Goal: Task Accomplishment & Management: Contribute content

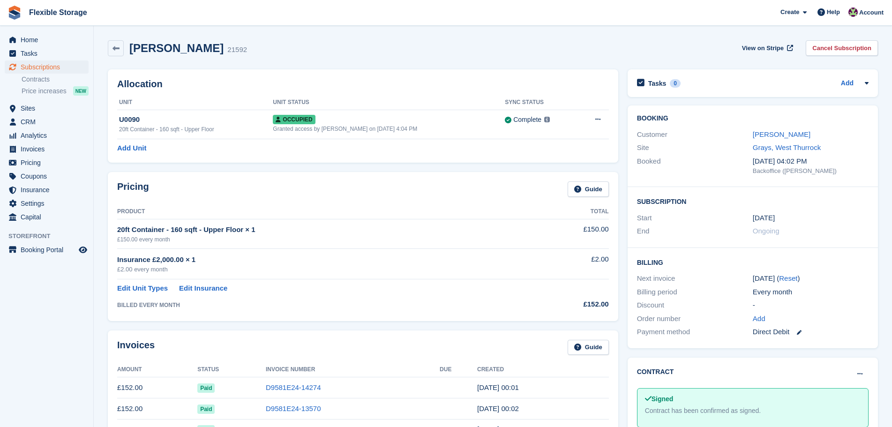
click at [768, 131] on link "Kenneth Breeze" at bounding box center [782, 134] width 58 height 8
click at [768, 135] on link "Kenneth Breeze" at bounding box center [782, 134] width 58 height 8
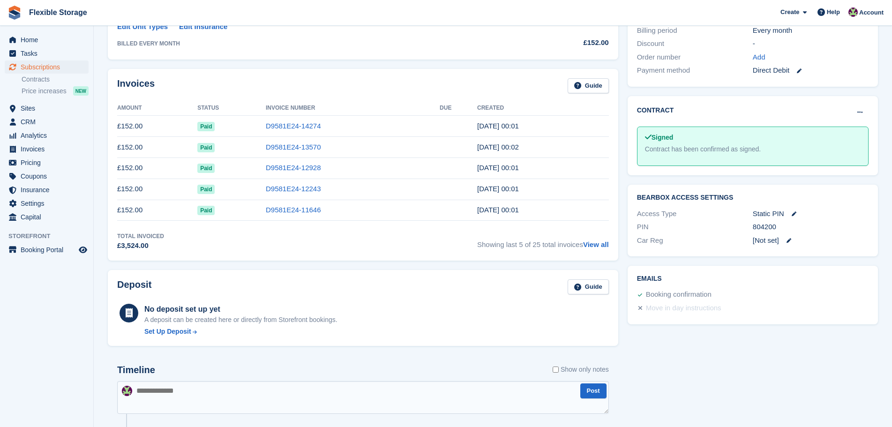
scroll to position [353, 0]
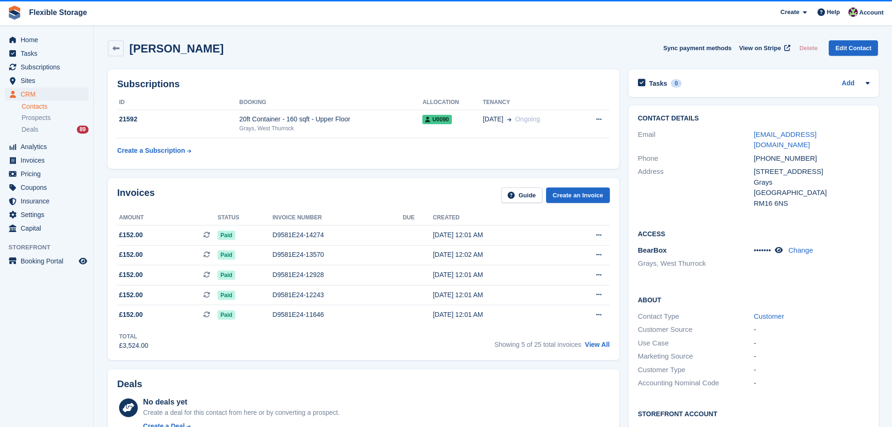
scroll to position [281, 0]
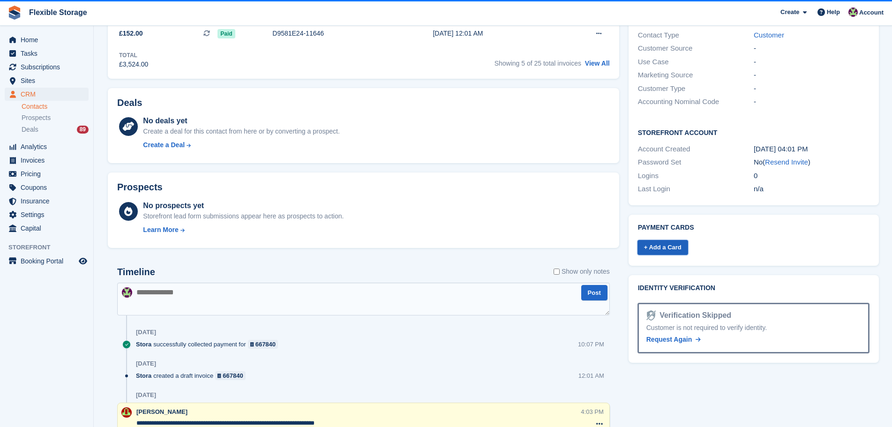
click at [669, 240] on link "+ Add a Card" at bounding box center [662, 247] width 51 height 15
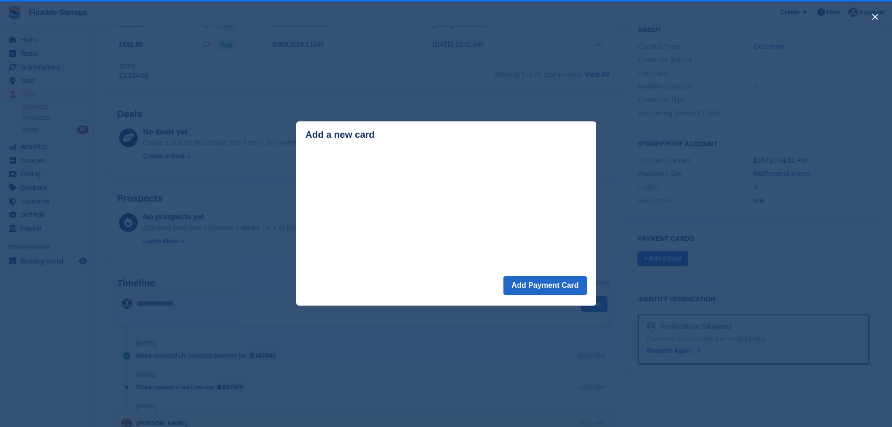
scroll to position [0, 0]
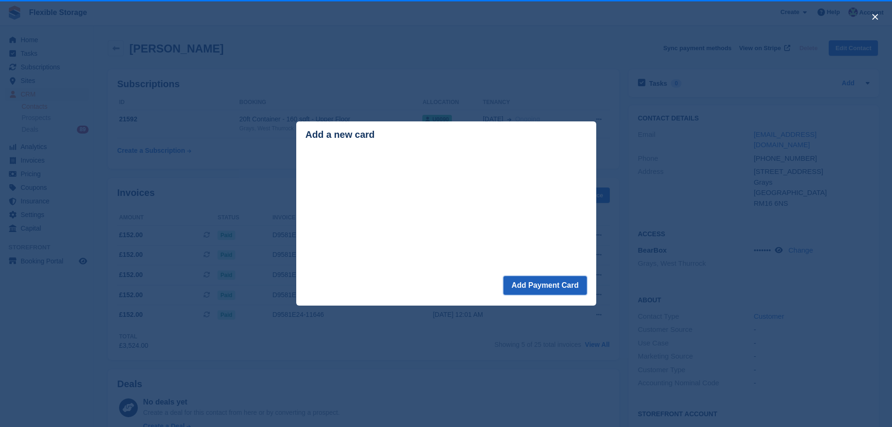
click at [572, 279] on button "Add Payment Card" at bounding box center [544, 285] width 83 height 19
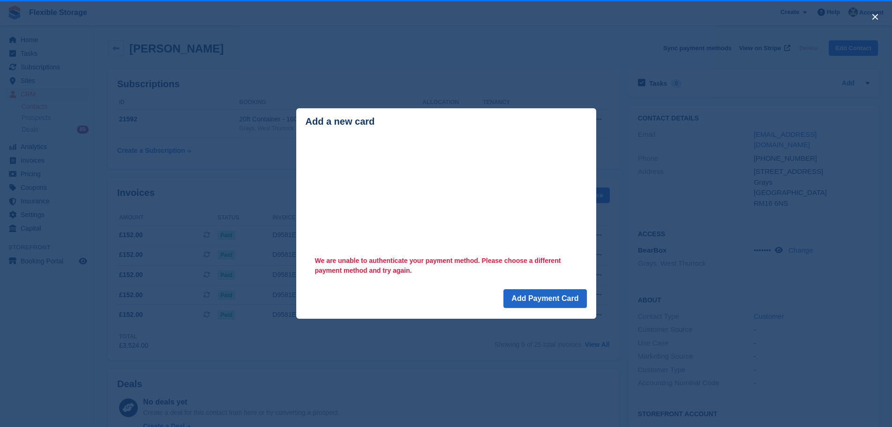
click at [522, 81] on div "close" at bounding box center [446, 213] width 892 height 427
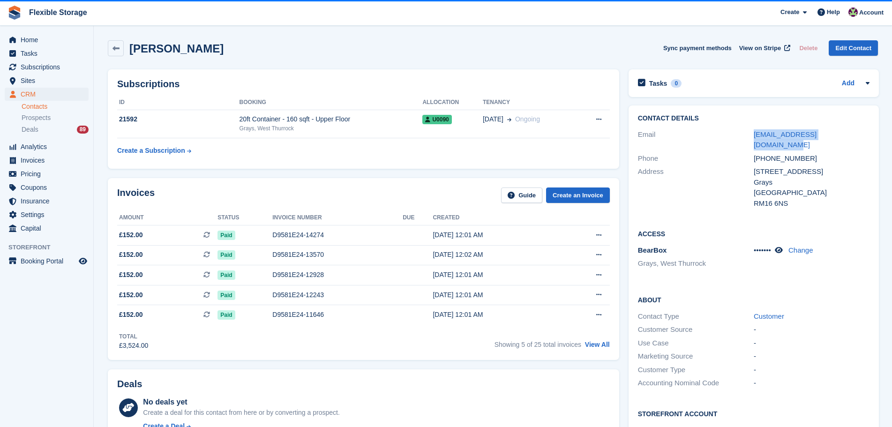
drag, startPoint x: 858, startPoint y: 136, endPoint x: 718, endPoint y: 134, distance: 139.7
click at [718, 133] on div "Email jenniechew2000@hotmail.com" at bounding box center [753, 140] width 231 height 24
click at [724, 153] on div "Phone" at bounding box center [696, 158] width 116 height 11
drag, startPoint x: 743, startPoint y: 133, endPoint x: 843, endPoint y: 134, distance: 99.8
click at [843, 134] on div "Email jenniechew2000@hotmail.com" at bounding box center [753, 140] width 231 height 24
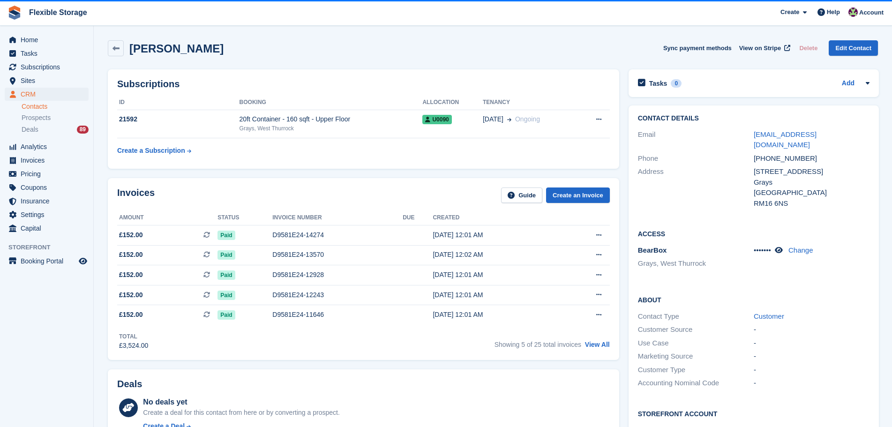
click at [831, 166] on div "99 Calshot Avenue" at bounding box center [812, 171] width 116 height 11
drag, startPoint x: 777, startPoint y: 172, endPoint x: 758, endPoint y: 157, distance: 23.7
click at [758, 157] on div "Contact Details Email jenniechew2000@hotmail.com Phone +447831560856 Address 99…" at bounding box center [753, 162] width 250 height 114
click at [799, 187] on div "United Kingdom" at bounding box center [812, 192] width 116 height 11
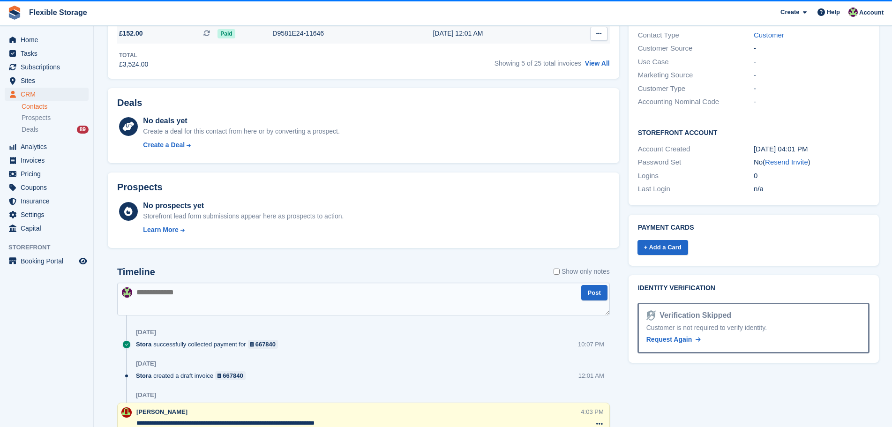
click at [793, 158] on link "Resend Invite" at bounding box center [786, 162] width 43 height 8
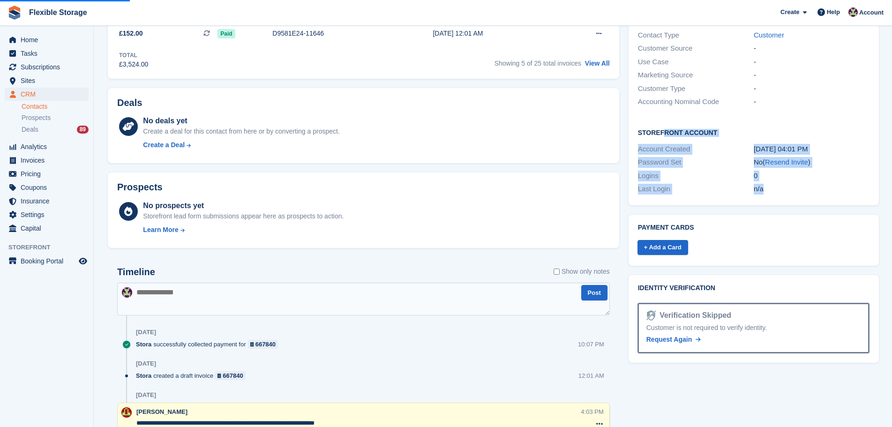
drag, startPoint x: 804, startPoint y: 186, endPoint x: 661, endPoint y: 123, distance: 155.9
click at [661, 123] on div "Storefront Account Account Created 07 Jul, 04:01 PM Password Set No ( Resend In…" at bounding box center [753, 161] width 250 height 87
click at [713, 171] on div "Logins" at bounding box center [696, 176] width 116 height 11
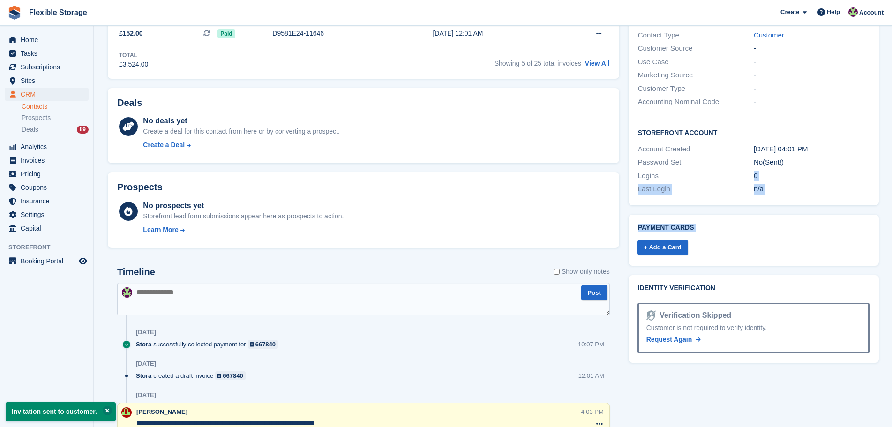
drag, startPoint x: 809, startPoint y: 242, endPoint x: 774, endPoint y: 168, distance: 82.4
click at [718, 163] on div "Tasks 0 Add No tasks related to Kenneth Breeze Contact Details Email jenniechew…" at bounding box center [754, 142] width 260 height 716
click at [841, 184] on div "n/a" at bounding box center [812, 189] width 116 height 11
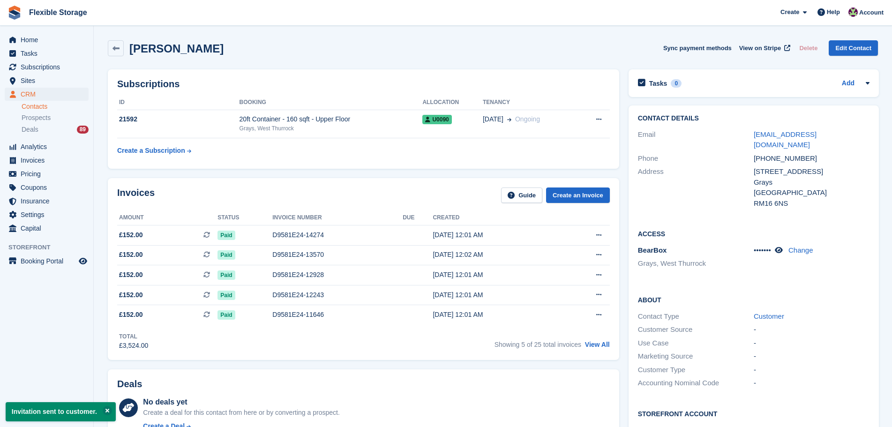
drag, startPoint x: 448, startPoint y: 32, endPoint x: 467, endPoint y: 35, distance: 18.5
click at [286, 30] on section "Invitation sent to customer. Kenneth Breeze Sync payment methods View on Stripe…" at bounding box center [493, 395] width 798 height 790
click at [467, 35] on section "Invitation sent to customer. Kenneth Breeze Sync payment methods View on Stripe…" at bounding box center [493, 395] width 798 height 790
click at [46, 67] on span "Subscriptions" at bounding box center [49, 66] width 56 height 13
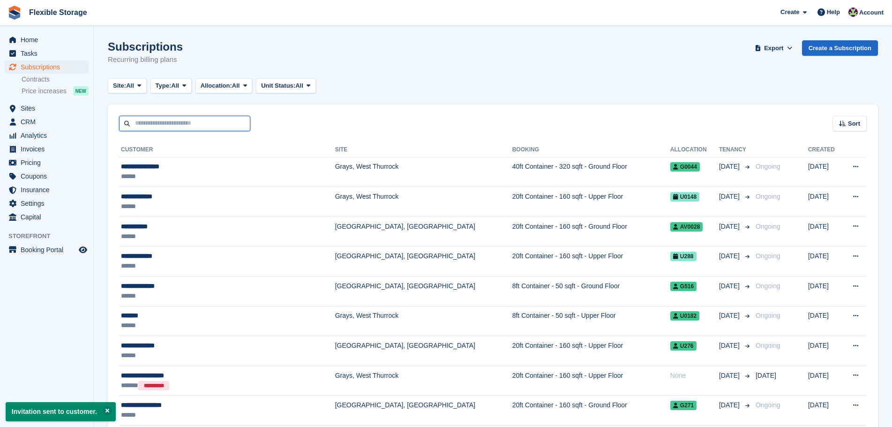
click at [175, 122] on input "text" at bounding box center [184, 123] width 131 height 15
type input "******"
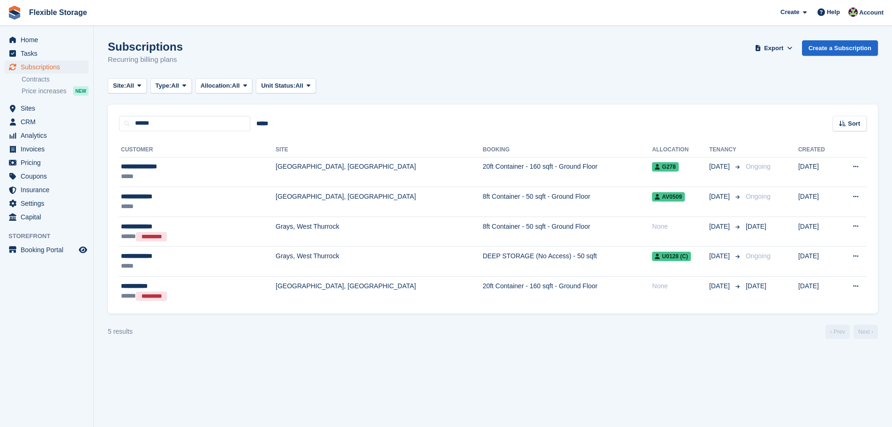
drag, startPoint x: 239, startPoint y: 51, endPoint x: 218, endPoint y: 60, distance: 23.1
click at [75, 45] on div "Home Tasks Subscriptions Subscriptions Subscriptions Contracts Price increases …" at bounding box center [446, 213] width 892 height 427
click at [259, 59] on div "Subscriptions Recurring billing plans Export Export Subscriptions Export a CSV …" at bounding box center [493, 58] width 770 height 36
click at [284, 69] on div "Subscriptions Recurring billing plans Export Export Subscriptions Export a CSV …" at bounding box center [493, 58] width 770 height 36
drag, startPoint x: 311, startPoint y: 69, endPoint x: 122, endPoint y: 52, distance: 189.1
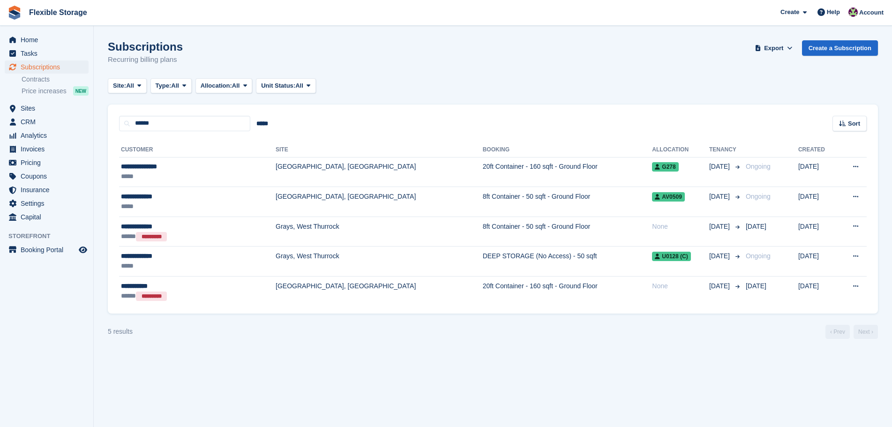
click at [122, 52] on div "Subscriptions Recurring billing plans Export Export Subscriptions Export a CSV …" at bounding box center [493, 58] width 770 height 36
click at [227, 64] on div "Subscriptions Recurring billing plans Export Export Subscriptions Export a CSV …" at bounding box center [493, 58] width 770 height 36
click at [172, 125] on input "******" at bounding box center [184, 123] width 131 height 15
drag, startPoint x: 201, startPoint y: 56, endPoint x: 129, endPoint y: 40, distance: 73.0
click at [129, 40] on div "Subscriptions Recurring billing plans Export Export Subscriptions Export a CSV …" at bounding box center [493, 58] width 770 height 36
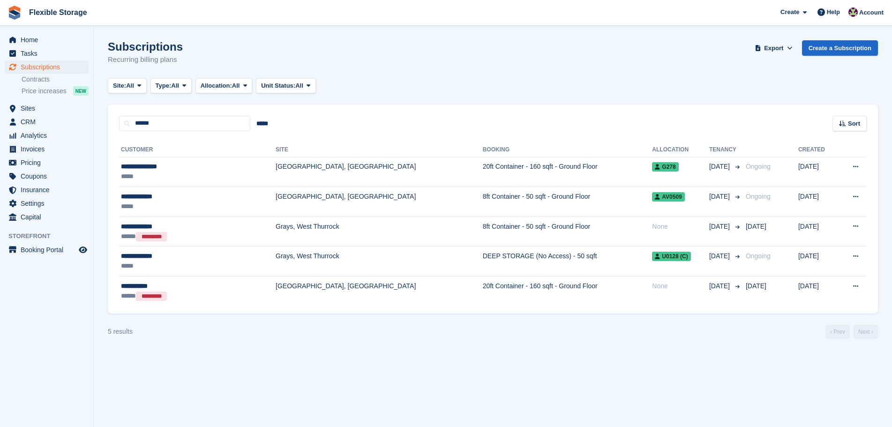
click at [224, 42] on div "Subscriptions Recurring billing plans Export Export Subscriptions Export a CSV …" at bounding box center [493, 58] width 770 height 36
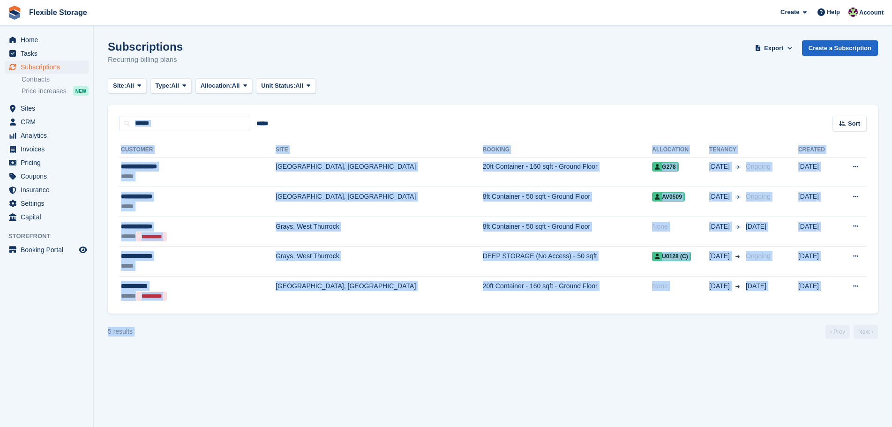
drag, startPoint x: 674, startPoint y: 119, endPoint x: 753, endPoint y: 449, distance: 339.6
click at [753, 426] on html "Flexible Storage Create Subscription Invoice Contact Deal Discount Page Help Ch…" at bounding box center [446, 213] width 892 height 427
click at [711, 361] on section "Invitation sent to customer. Subscriptions Recurring billing plans Export Expor…" at bounding box center [493, 213] width 798 height 427
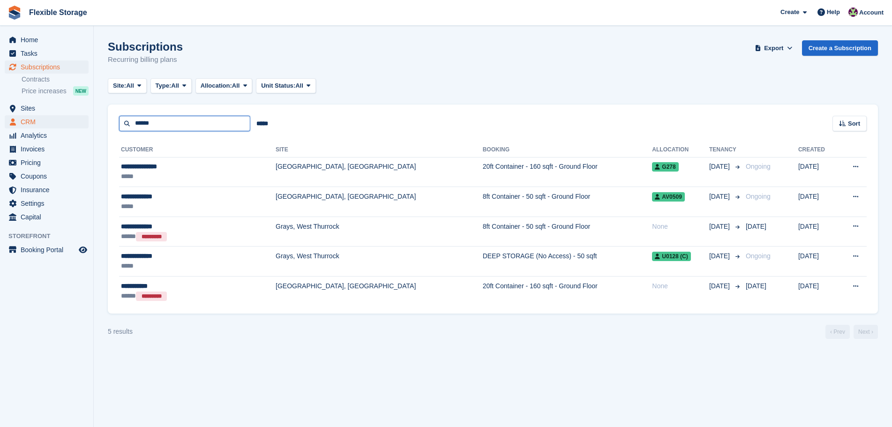
drag, startPoint x: 178, startPoint y: 129, endPoint x: 73, endPoint y: 120, distance: 105.4
click at [73, 120] on div "Home Tasks Subscriptions Subscriptions Subscriptions Contracts Price increases …" at bounding box center [446, 213] width 892 height 427
type input "****"
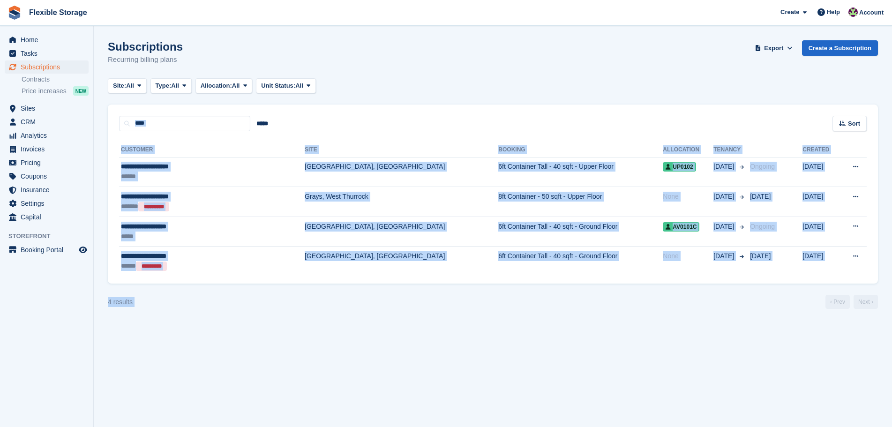
drag, startPoint x: 660, startPoint y: 95, endPoint x: 785, endPoint y: 335, distance: 271.0
click at [785, 335] on section "Invitation sent to customer. Subscriptions Recurring billing plans Export Expor…" at bounding box center [493, 213] width 798 height 427
click at [780, 337] on section "Invitation sent to customer. Subscriptions Recurring billing plans Export Expor…" at bounding box center [493, 213] width 798 height 427
click at [767, 324] on section "Invitation sent to customer. Subscriptions Recurring billing plans Export Expor…" at bounding box center [493, 213] width 798 height 427
drag, startPoint x: 585, startPoint y: 107, endPoint x: 641, endPoint y: 290, distance: 191.5
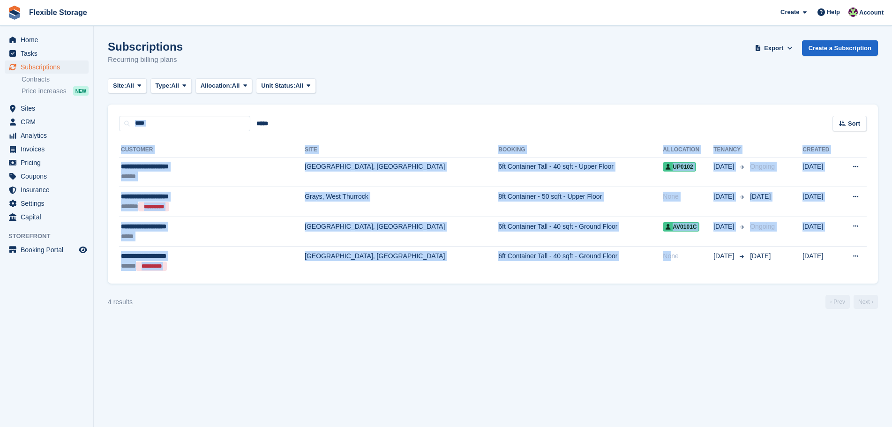
click at [641, 290] on section "Invitation sent to customer. Subscriptions Recurring billing plans Export Expor…" at bounding box center [493, 213] width 798 height 427
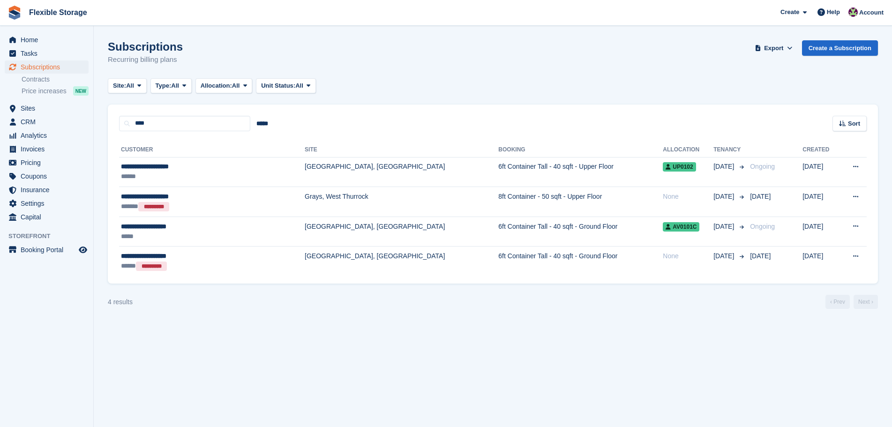
click at [639, 299] on div "4 results ‹ Prev Next ›" at bounding box center [493, 302] width 770 height 14
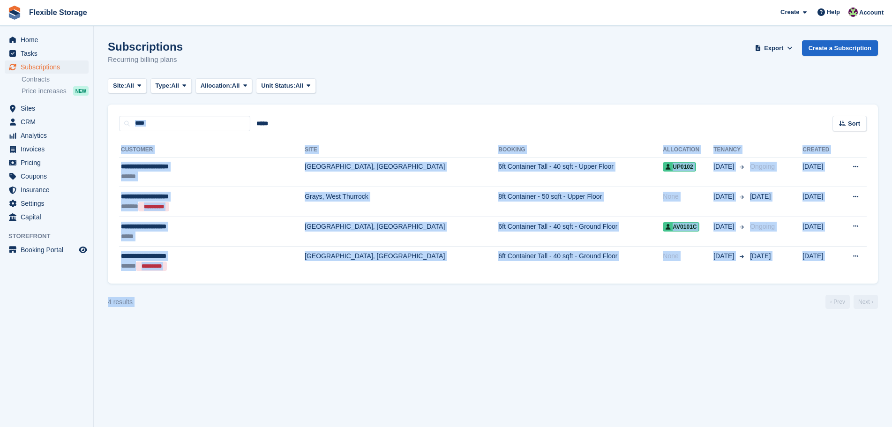
drag, startPoint x: 586, startPoint y: 94, endPoint x: 624, endPoint y: 325, distance: 234.1
click at [626, 320] on section "Invitation sent to customer. Subscriptions Recurring billing plans Export Expor…" at bounding box center [493, 213] width 798 height 427
click at [624, 327] on section "Invitation sent to customer. Subscriptions Recurring billing plans Export Expor…" at bounding box center [493, 213] width 798 height 427
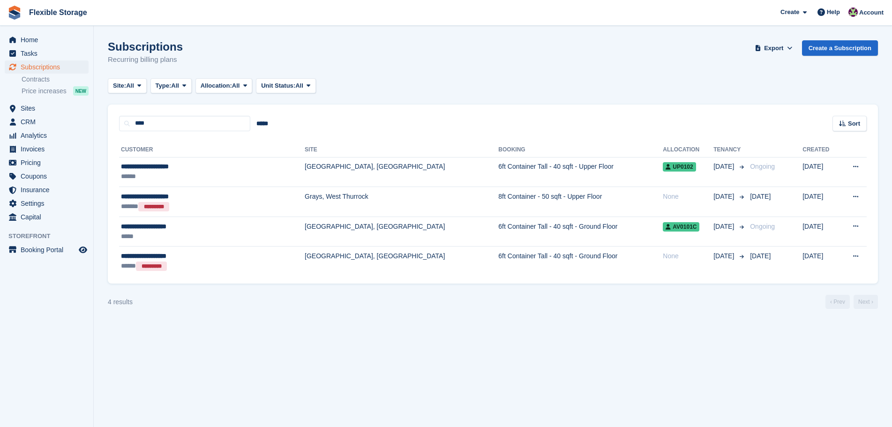
click at [680, 324] on section "Invitation sent to customer. Subscriptions Recurring billing plans Export Expor…" at bounding box center [493, 213] width 798 height 427
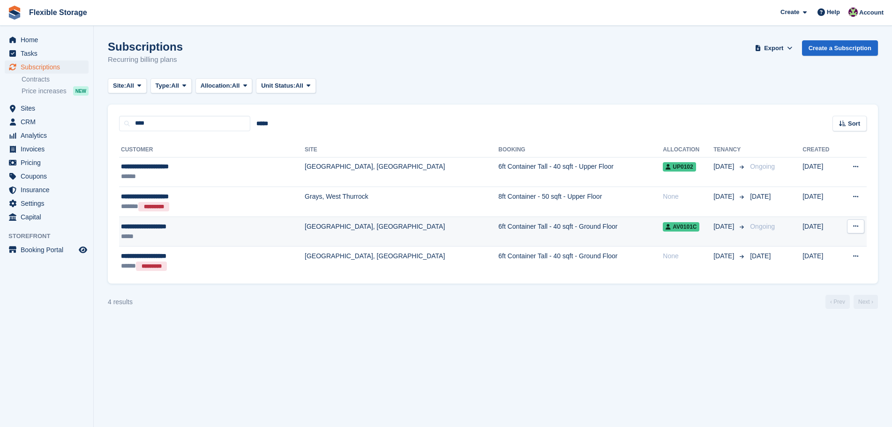
click at [588, 228] on td "6ft Container Tall - 40 sqft - Ground Floor" at bounding box center [580, 231] width 164 height 30
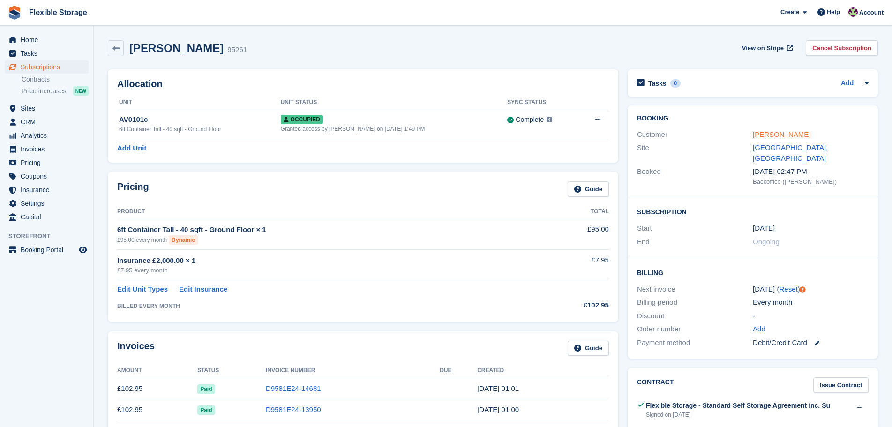
click at [762, 136] on link "Poppy hansen-fisher" at bounding box center [782, 134] width 58 height 8
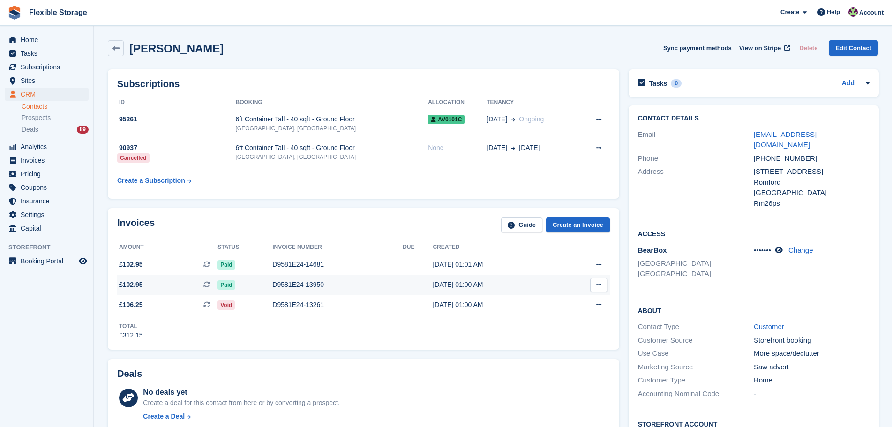
click at [297, 285] on div "D9581E24-13950" at bounding box center [337, 285] width 130 height 10
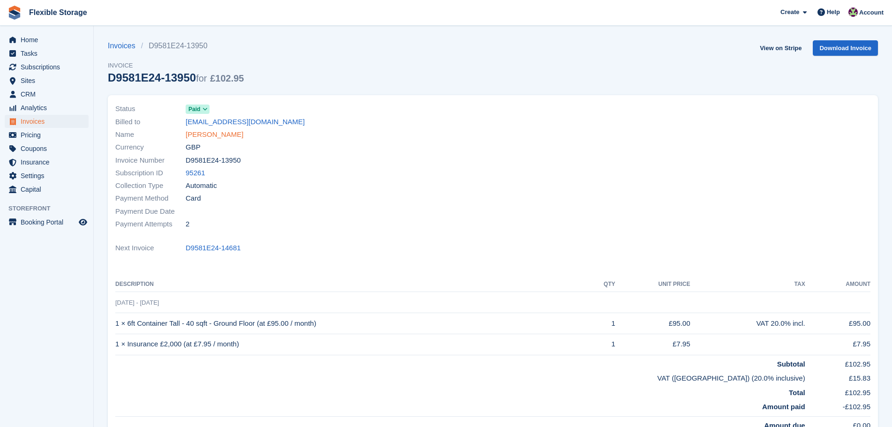
click at [220, 133] on link "Poppy hansen-fisher" at bounding box center [215, 134] width 58 height 11
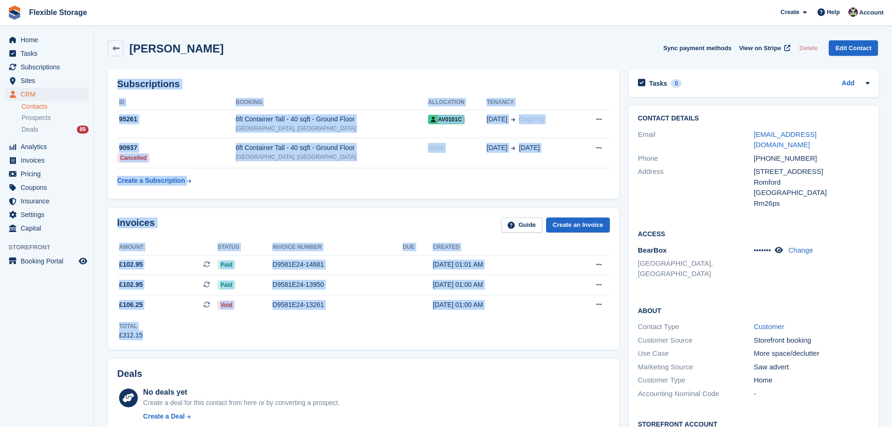
drag, startPoint x: 567, startPoint y: 345, endPoint x: 558, endPoint y: 353, distance: 11.9
click at [558, 351] on div "Invoices Guide Create an Invoice Amount Status Invoice number Due Created £102.…" at bounding box center [363, 278] width 521 height 151
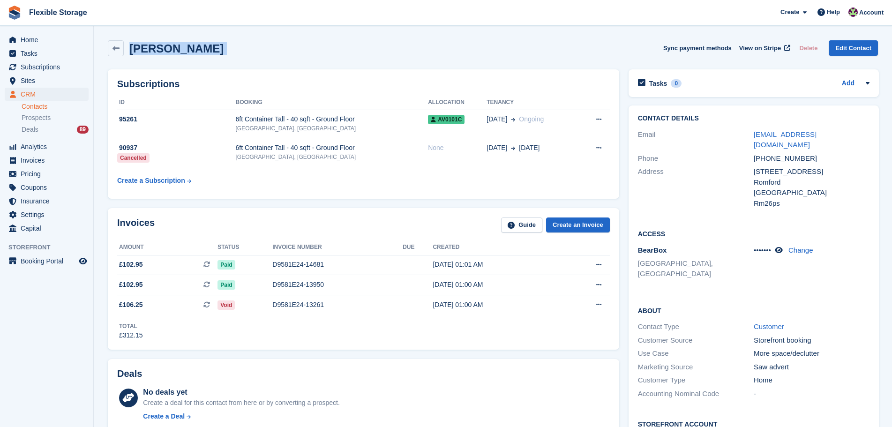
drag, startPoint x: 541, startPoint y: 54, endPoint x: 363, endPoint y: 52, distance: 178.5
click at [110, 48] on div "Poppy hansen-fisher Sync payment methods View on Stripe Delete Edit Contact" at bounding box center [493, 48] width 770 height 16
click at [368, 52] on div "Poppy hansen-fisher Sync payment methods View on Stripe Delete Edit Contact" at bounding box center [493, 48] width 770 height 16
drag, startPoint x: 214, startPoint y: 58, endPoint x: 200, endPoint y: 60, distance: 14.6
click at [169, 60] on div "Poppy hansen-fisher Sync payment methods View on Stripe Delete Edit Contact" at bounding box center [492, 50] width 779 height 29
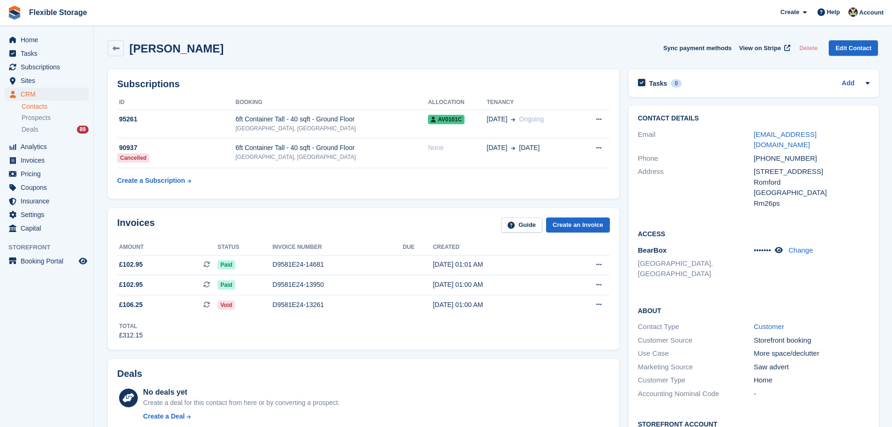
click at [330, 63] on div "Poppy hansen-fisher Sync payment methods View on Stripe Delete Edit Contact" at bounding box center [492, 50] width 779 height 29
click at [56, 108] on link "Contacts" at bounding box center [55, 106] width 67 height 9
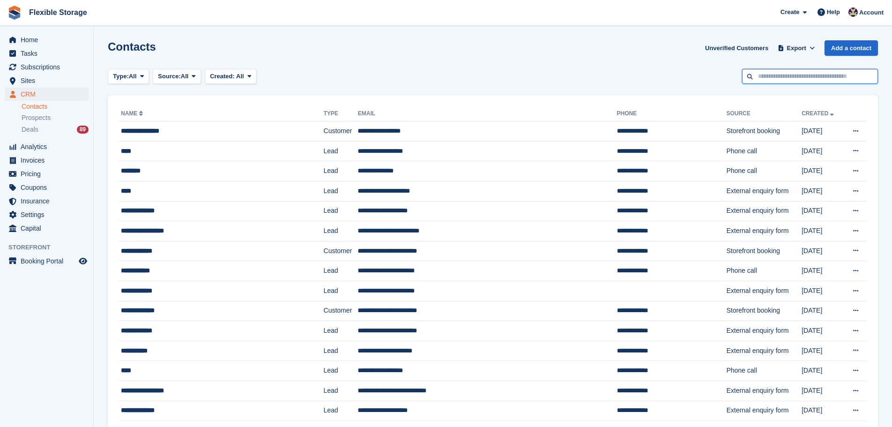
click at [772, 78] on input "text" at bounding box center [810, 76] width 136 height 15
type input "******"
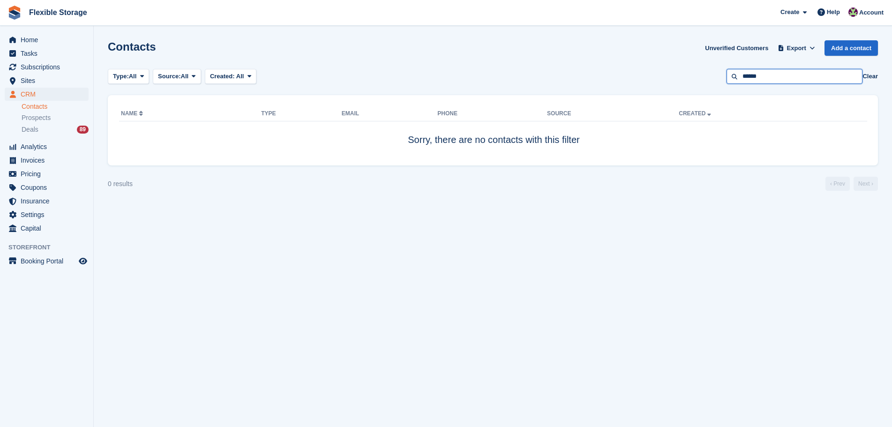
click at [772, 78] on input "******" at bounding box center [794, 76] width 136 height 15
type input "*"
type input "******"
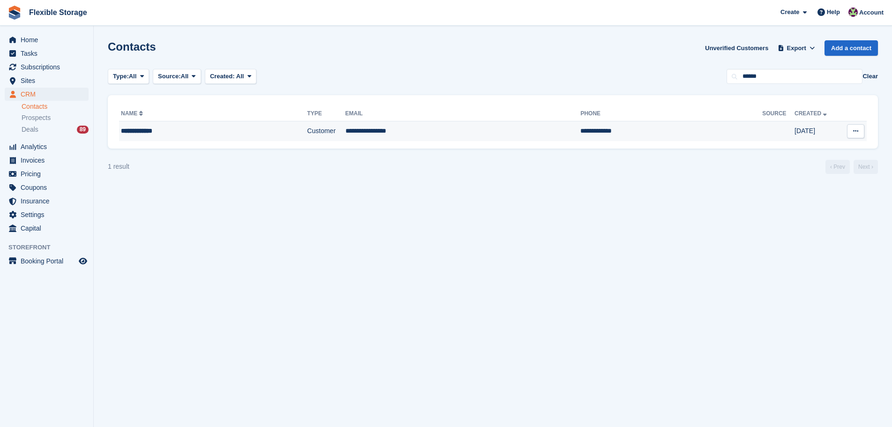
click at [315, 127] on td "Customer" at bounding box center [326, 131] width 38 height 20
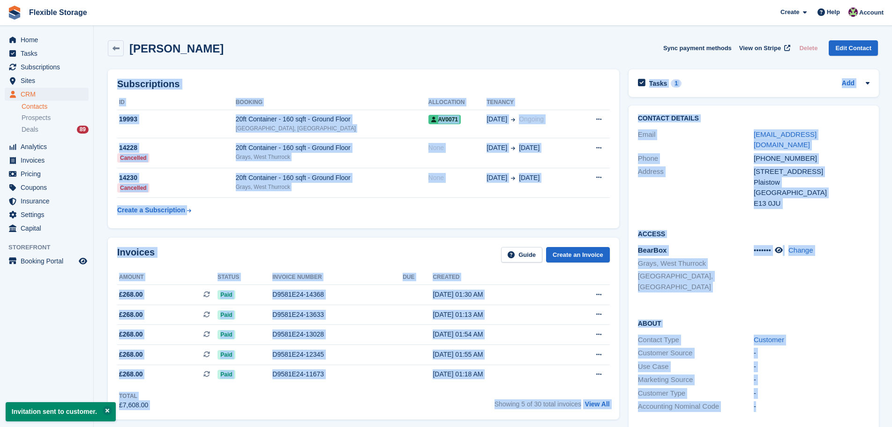
drag, startPoint x: 617, startPoint y: 48, endPoint x: 813, endPoint y: 387, distance: 390.7
click at [816, 401] on div "-" at bounding box center [812, 406] width 116 height 11
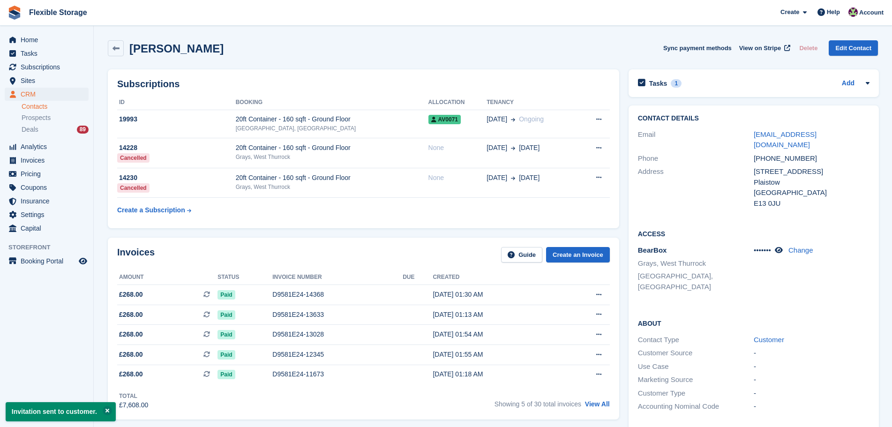
scroll to position [281, 0]
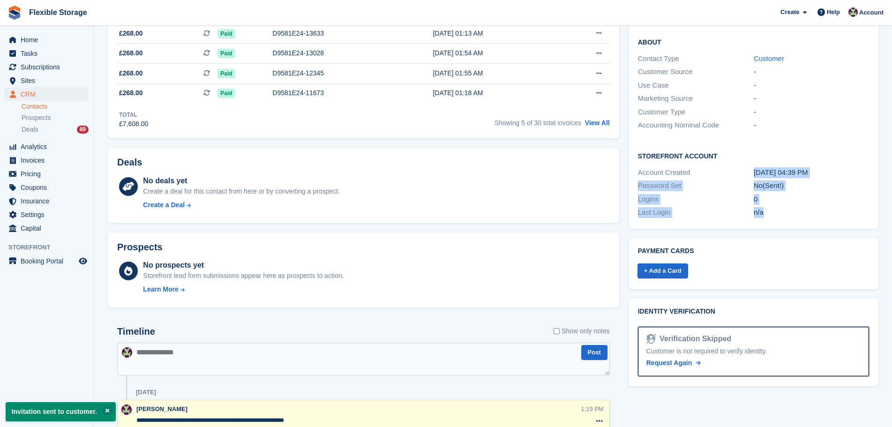
drag, startPoint x: 824, startPoint y: 187, endPoint x: 721, endPoint y: 142, distance: 113.3
click at [721, 142] on div "Storefront Account Account Created 08 Feb, 04:39 PM Password Set No (Sent!) Log…" at bounding box center [753, 185] width 250 height 87
click at [806, 206] on div "Last Login n/a" at bounding box center [753, 213] width 231 height 14
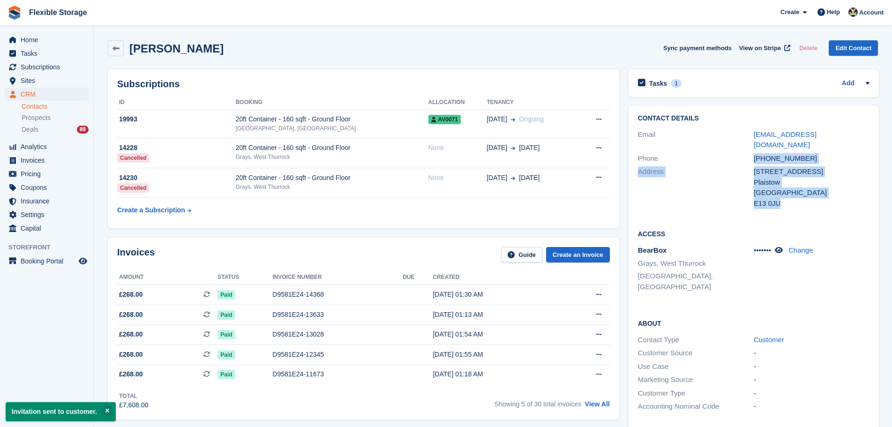
drag, startPoint x: 802, startPoint y: 186, endPoint x: 757, endPoint y: 152, distance: 56.2
click at [747, 151] on div "Contact Details Email cozugha@gmail.com Phone +447946478941 Address 60 Maud Roa…" at bounding box center [753, 162] width 250 height 114
click at [818, 177] on div "Plaistow" at bounding box center [812, 182] width 116 height 11
drag, startPoint x: 804, startPoint y: 196, endPoint x: 771, endPoint y: 164, distance: 45.4
click at [771, 166] on div "60 Maud Road Plaistow United Kingdom E13 0JU" at bounding box center [812, 187] width 116 height 42
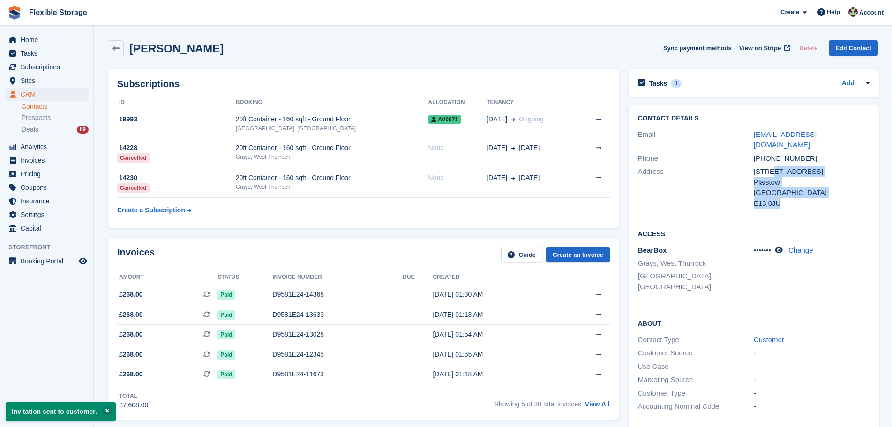
click at [808, 187] on div "[GEOGRAPHIC_DATA]" at bounding box center [812, 192] width 116 height 11
click at [809, 198] on div "E13 0JU" at bounding box center [812, 203] width 116 height 11
drag, startPoint x: 810, startPoint y: 189, endPoint x: 774, endPoint y: 166, distance: 43.2
click at [774, 166] on div "60 Maud Road Plaistow United Kingdom E13 0JU" at bounding box center [812, 187] width 116 height 42
click at [806, 177] on div "Plaistow" at bounding box center [812, 182] width 116 height 11
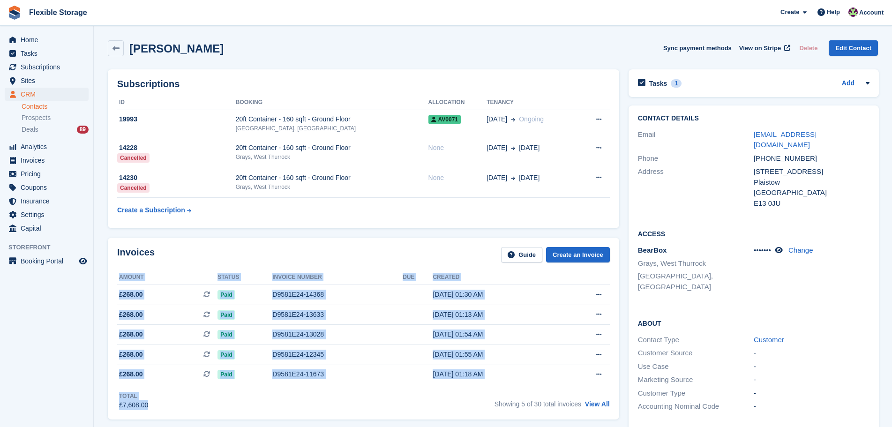
drag, startPoint x: 444, startPoint y: 254, endPoint x: 463, endPoint y: 398, distance: 145.1
click at [481, 396] on div "Invoices Guide Create an Invoice Amount Status Invoice number Due Created £268.…" at bounding box center [363, 328] width 521 height 191
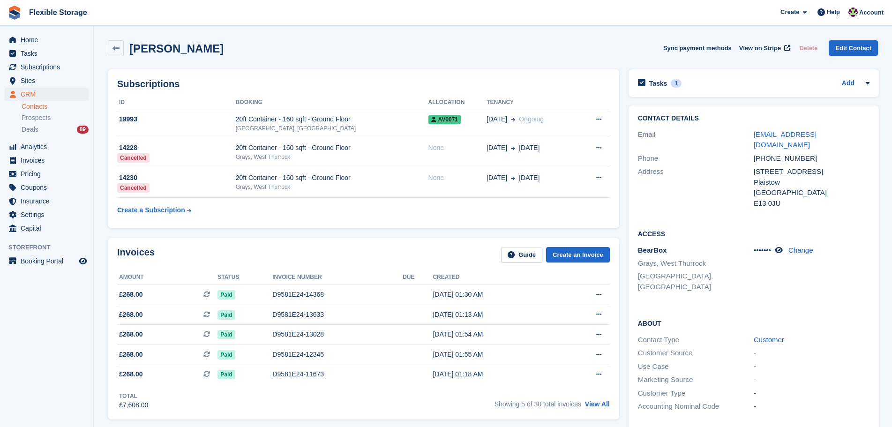
click at [430, 239] on div "Invoices Guide Create an Invoice Amount Status Invoice number Due Created £268.…" at bounding box center [363, 329] width 511 height 182
click at [47, 128] on div "Deals 89" at bounding box center [55, 129] width 67 height 9
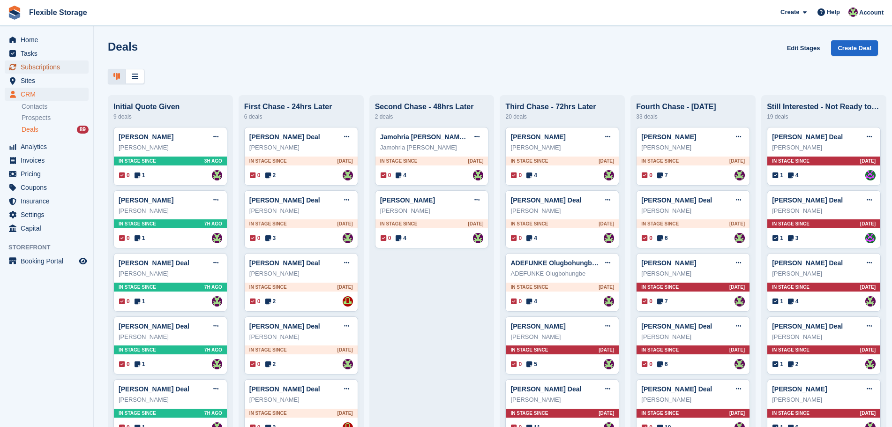
click at [71, 72] on span "Subscriptions" at bounding box center [49, 66] width 56 height 13
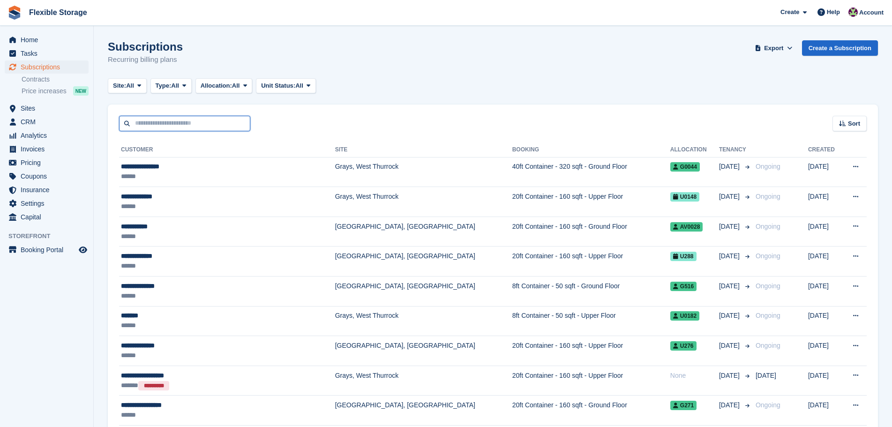
click at [183, 126] on input "text" at bounding box center [184, 123] width 131 height 15
type input "******"
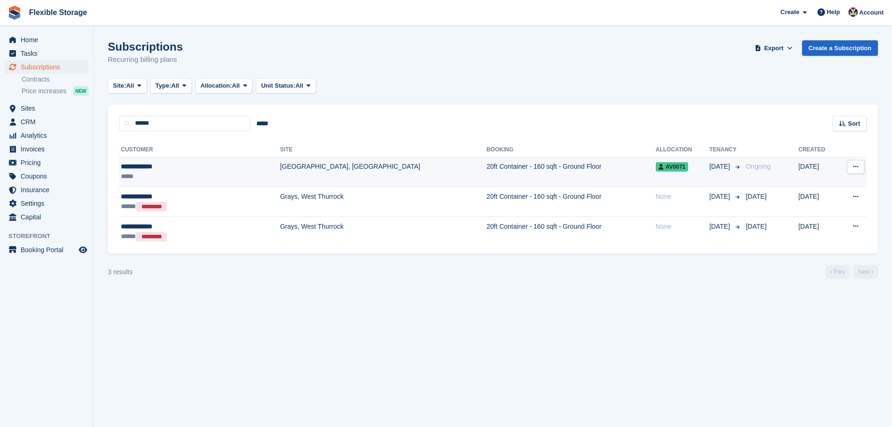
click at [280, 173] on td "[GEOGRAPHIC_DATA], [GEOGRAPHIC_DATA]" at bounding box center [383, 172] width 207 height 30
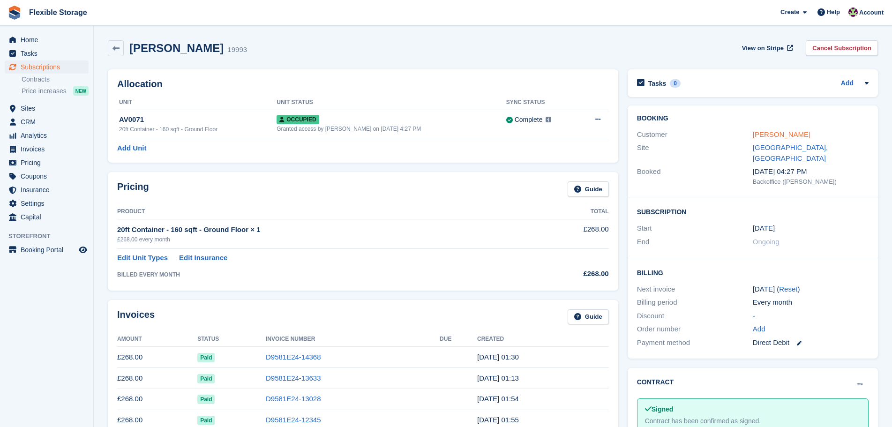
click at [792, 130] on link "[PERSON_NAME]" at bounding box center [782, 134] width 58 height 8
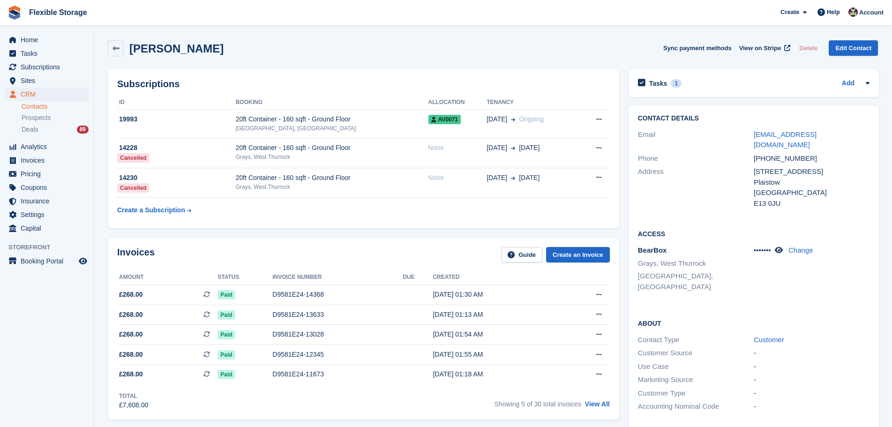
scroll to position [281, 0]
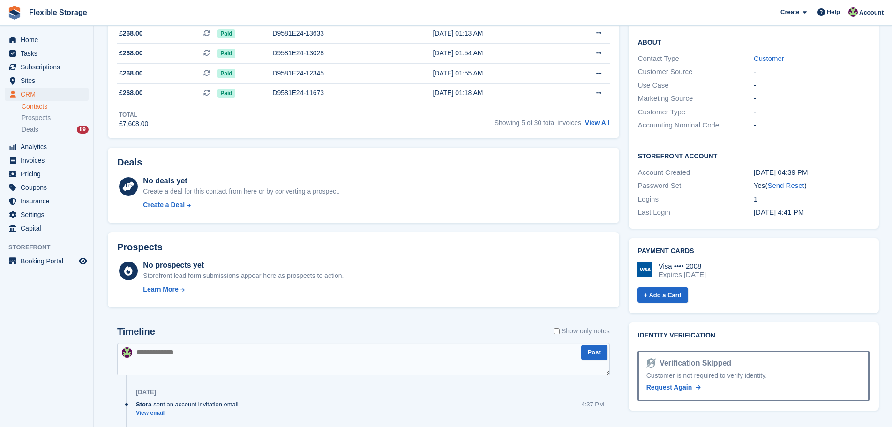
click at [649, 254] on div "Visa •••• 2008 Expires [DATE] + Add a Card" at bounding box center [752, 278] width 234 height 49
click at [761, 262] on div "Visa •••• 2008 Expires [DATE]" at bounding box center [753, 270] width 232 height 17
drag, startPoint x: 754, startPoint y: 258, endPoint x: 623, endPoint y: 239, distance: 132.1
click at [624, 239] on div "Payment cards Visa •••• 2008 Expires [DATE] + Add a Card Send add payment card …" at bounding box center [754, 275] width 260 height 85
click at [724, 262] on div "Visa •••• 2008 Expires [DATE]" at bounding box center [753, 270] width 232 height 17
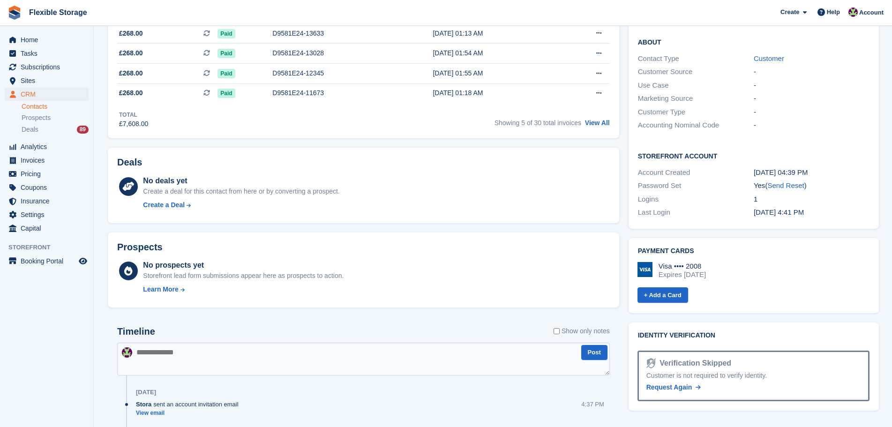
scroll to position [0, 0]
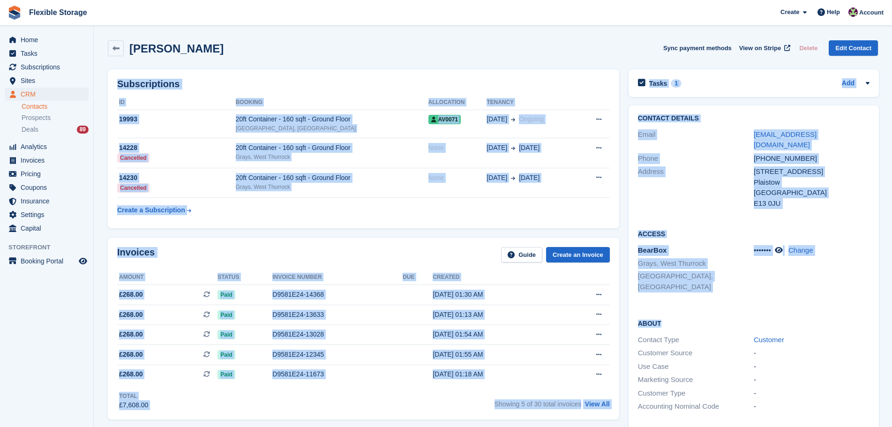
drag, startPoint x: 612, startPoint y: 45, endPoint x: 790, endPoint y: 306, distance: 316.7
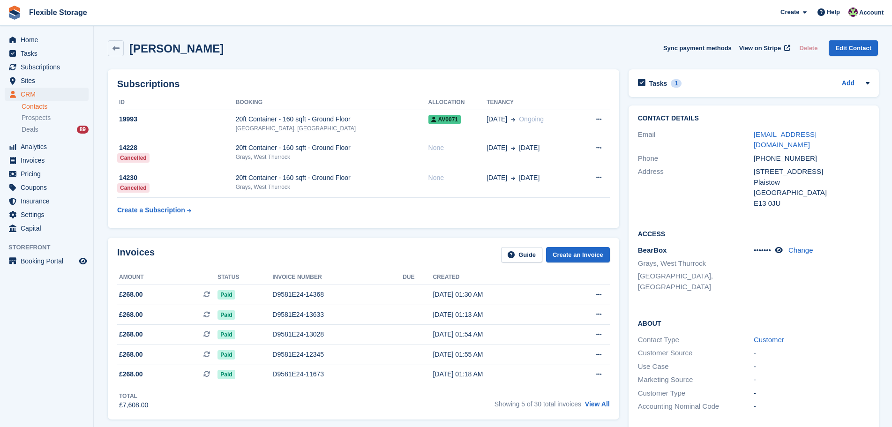
click at [794, 309] on div "About Contact Type Customer Customer Source - Use Case - Marketing Source - Cus…" at bounding box center [753, 366] width 250 height 114
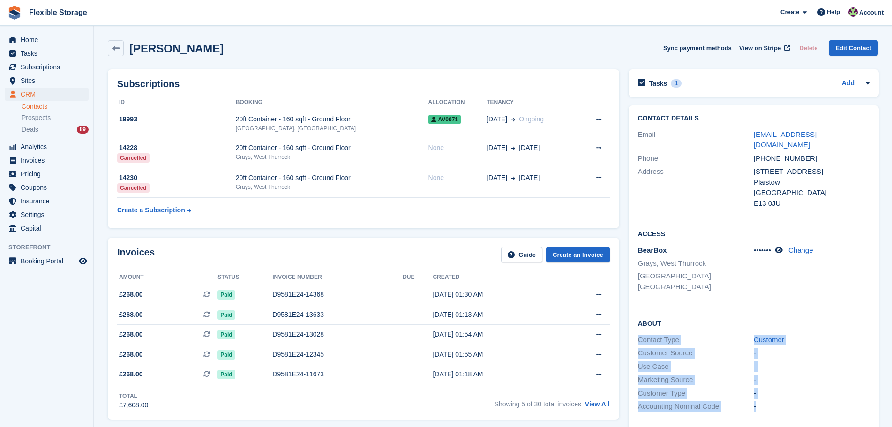
drag, startPoint x: 765, startPoint y: 353, endPoint x: 690, endPoint y: 279, distance: 106.0
click at [654, 309] on div "About Contact Type Customer Customer Source - Use Case - Marketing Source - Cus…" at bounding box center [753, 366] width 250 height 114
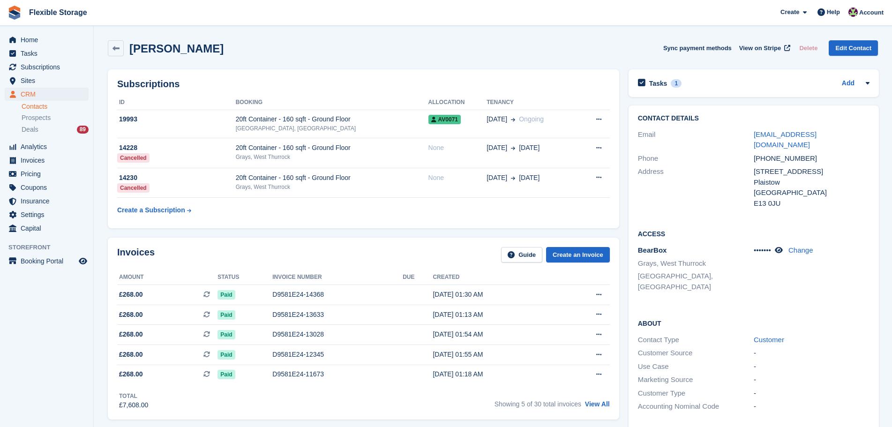
click at [724, 274] on div "Access BearBox [GEOGRAPHIC_DATA], [GEOGRAPHIC_DATA], [GEOGRAPHIC_DATA] ••••••• …" at bounding box center [753, 264] width 250 height 90
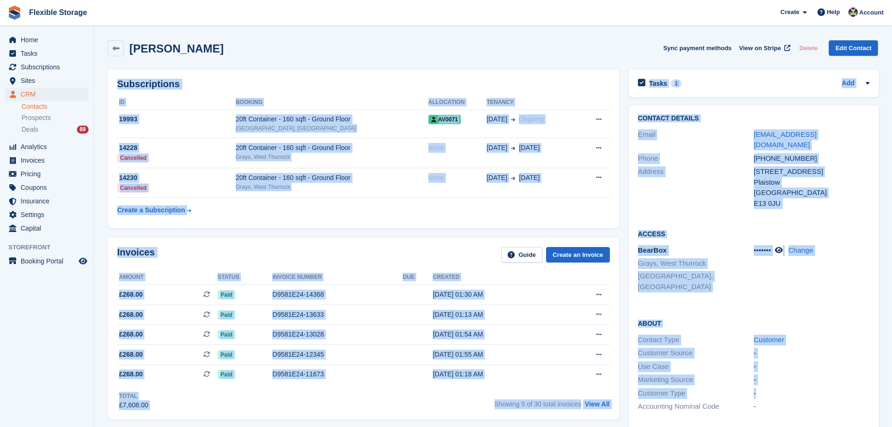
drag, startPoint x: 591, startPoint y: 59, endPoint x: 824, endPoint y: 373, distance: 391.9
click at [824, 388] on div "-" at bounding box center [812, 393] width 116 height 11
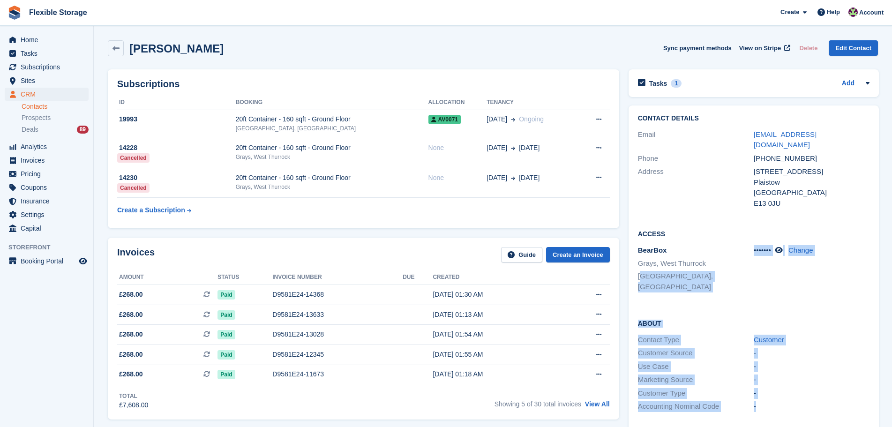
drag, startPoint x: 826, startPoint y: 388, endPoint x: 657, endPoint y: 278, distance: 201.6
click at [641, 278] on div "Contact Details Email [EMAIL_ADDRESS][DOMAIN_NAME] Phone [PHONE_NUMBER] Address…" at bounding box center [753, 307] width 250 height 404
click at [741, 309] on div "About Contact Type Customer Customer Source - Use Case - Marketing Source - Cus…" at bounding box center [753, 366] width 250 height 114
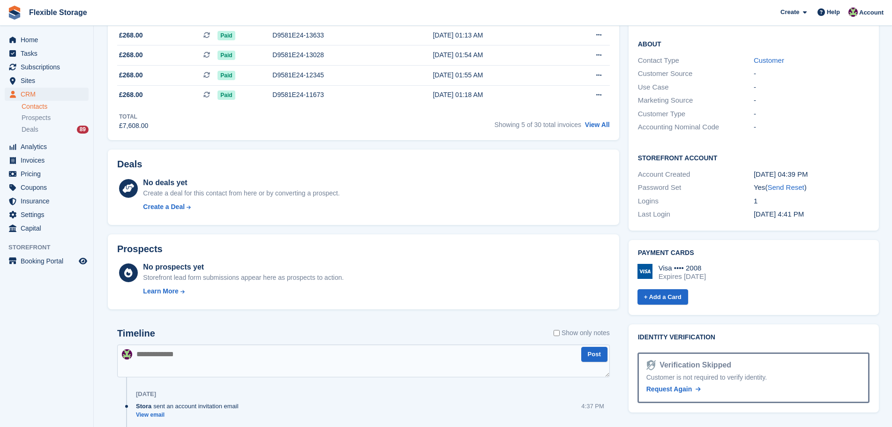
scroll to position [281, 0]
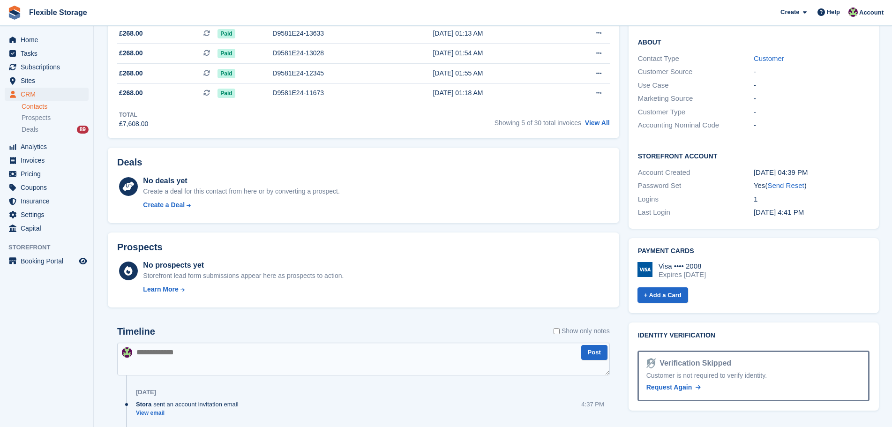
drag, startPoint x: 731, startPoint y: 255, endPoint x: 628, endPoint y: 224, distance: 108.2
click at [628, 238] on div "Payment cards Visa •••• 2008 Expires [DATE] + Add a Card" at bounding box center [753, 275] width 250 height 75
click at [701, 254] on div "Visa •••• 2008 Expires [DATE] + Add a Card" at bounding box center [752, 278] width 234 height 49
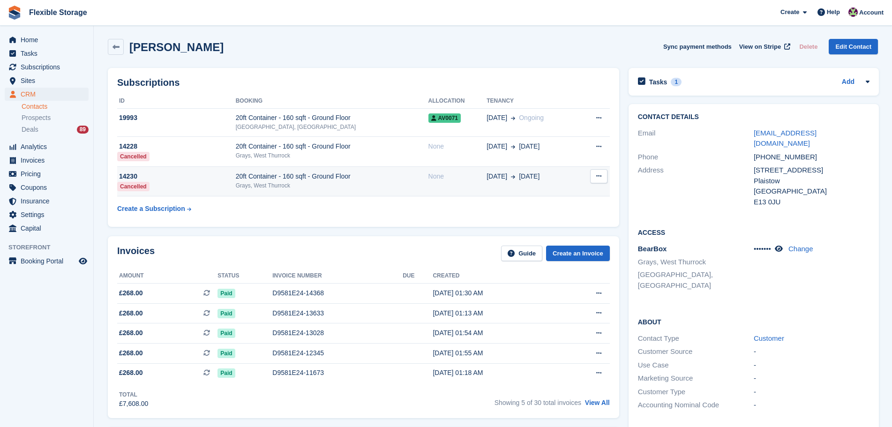
scroll to position [0, 0]
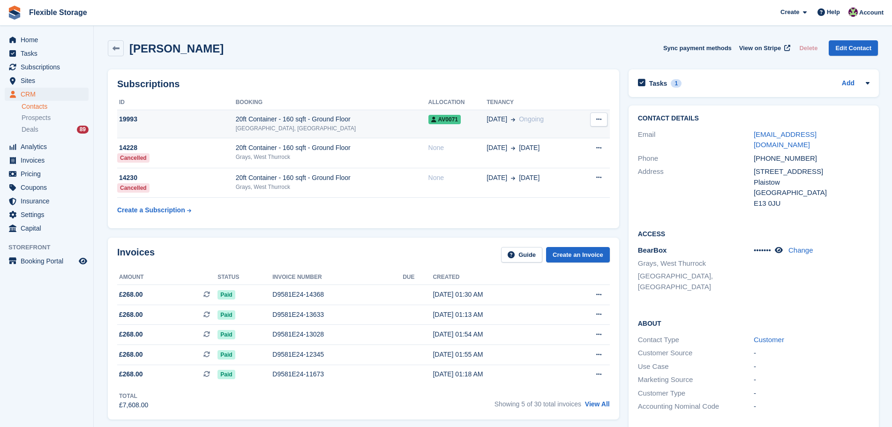
click at [477, 124] on div "AV0071" at bounding box center [457, 119] width 59 height 10
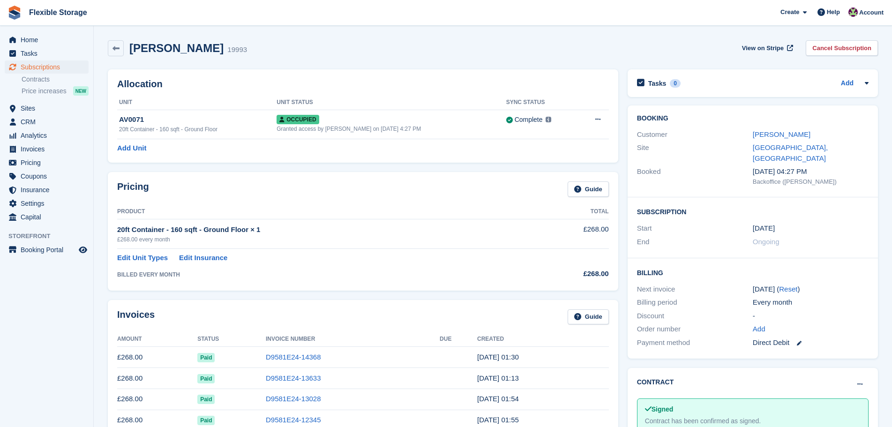
click at [796, 337] on link at bounding box center [795, 342] width 12 height 11
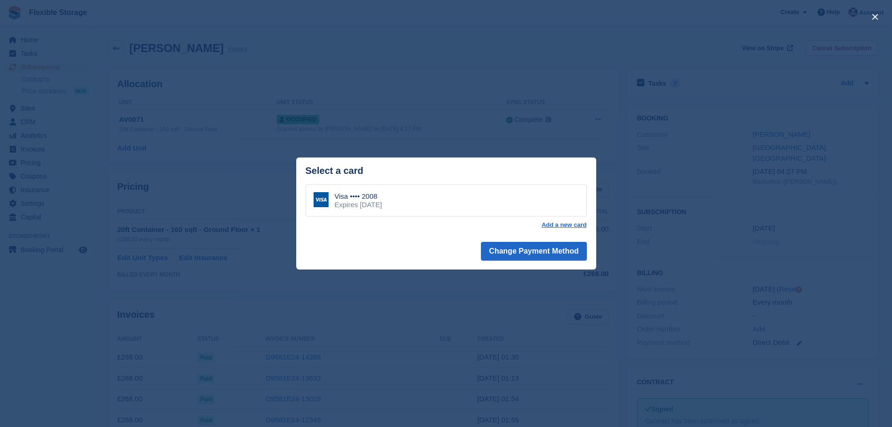
click at [474, 199] on div "Visa •••• 2008 Expires [DATE]" at bounding box center [446, 200] width 281 height 33
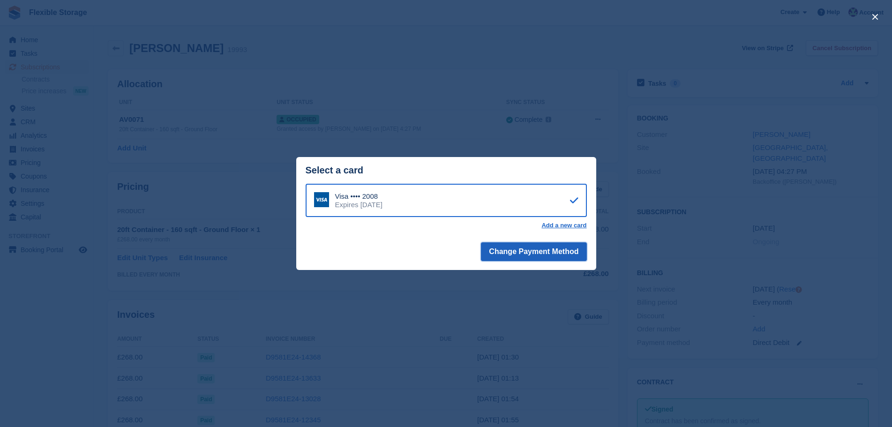
click at [540, 252] on button "Change Payment Method" at bounding box center [533, 251] width 105 height 19
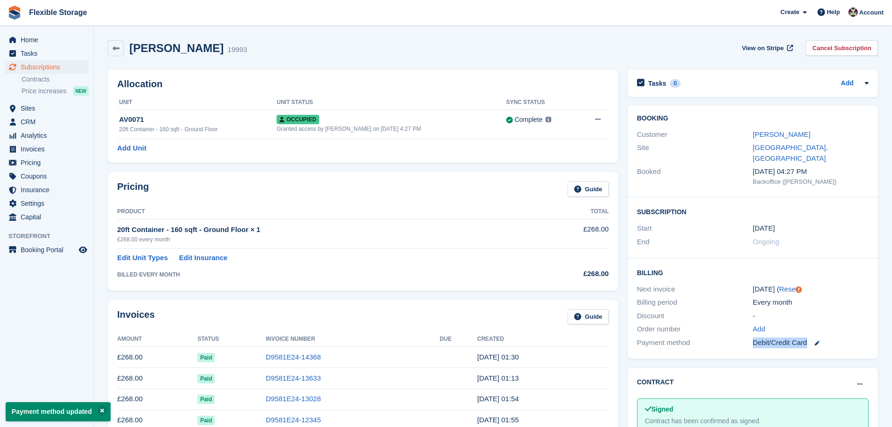
drag, startPoint x: 835, startPoint y: 336, endPoint x: 718, endPoint y: 341, distance: 116.8
click at [694, 336] on div "Payment method Debit/Credit Card" at bounding box center [752, 343] width 231 height 14
click at [722, 342] on div "Billing Next invoice [DATE] ( Reset ) Billing period Every month Discount - Ord…" at bounding box center [752, 308] width 250 height 100
drag, startPoint x: 750, startPoint y: 333, endPoint x: 786, endPoint y: 336, distance: 36.6
click at [786, 336] on div "Payment method Debit/Credit Card" at bounding box center [752, 343] width 231 height 14
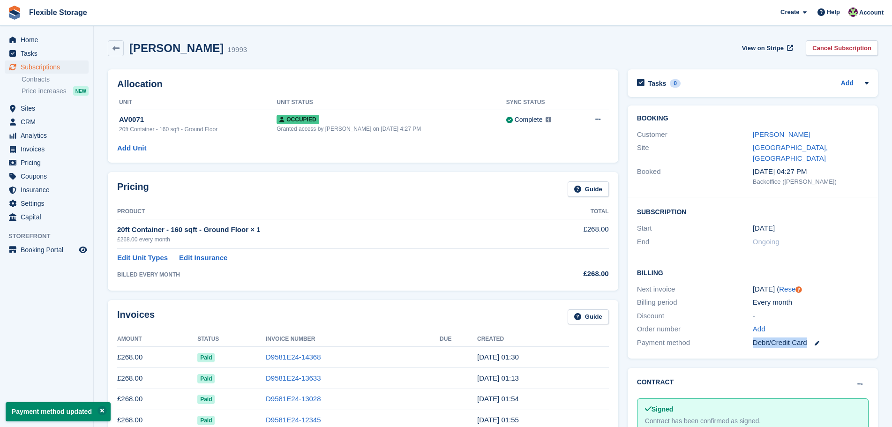
click at [756, 337] on div "Debit/Credit Card" at bounding box center [811, 342] width 116 height 11
click at [754, 337] on div "Debit/Credit Card" at bounding box center [811, 342] width 116 height 11
click at [769, 363] on div "Contract [PERSON_NAME] as pending [PERSON_NAME] as N/A Signed Contract has been…" at bounding box center [753, 407] width 260 height 89
drag, startPoint x: 856, startPoint y: 337, endPoint x: 738, endPoint y: 350, distance: 118.3
click at [707, 338] on div "Payment method Debit/Credit Card" at bounding box center [752, 343] width 231 height 14
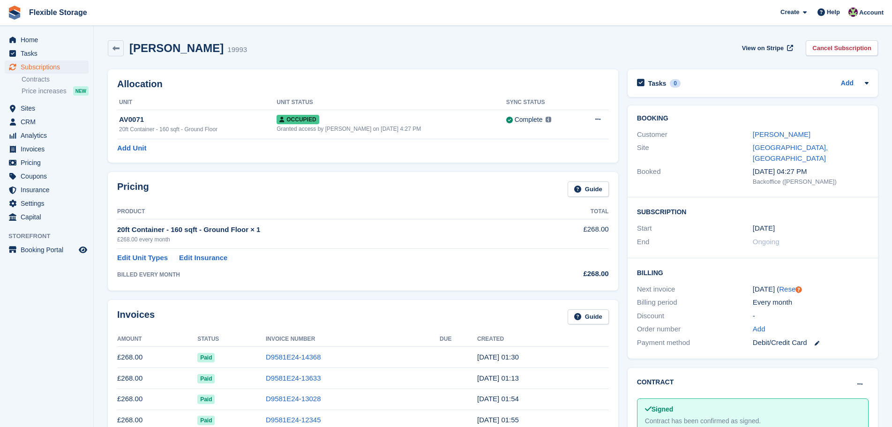
click at [769, 363] on div "Contract [PERSON_NAME] as pending [PERSON_NAME] as N/A Signed Contract has been…" at bounding box center [753, 407] width 260 height 89
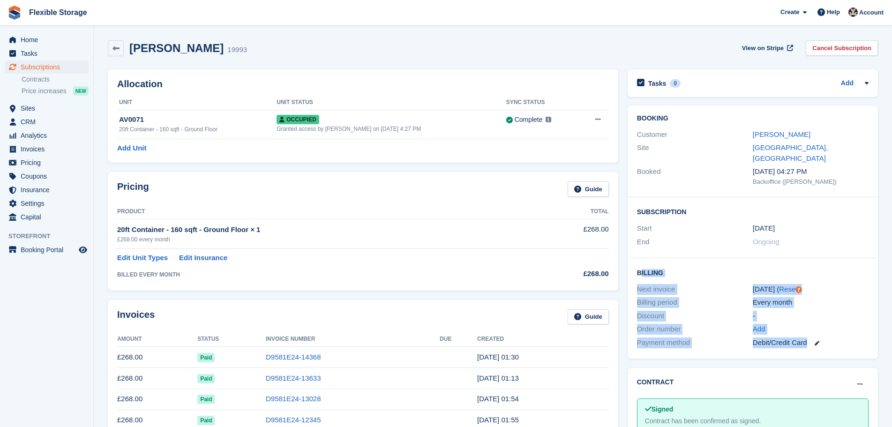
drag, startPoint x: 845, startPoint y: 335, endPoint x: 641, endPoint y: 257, distance: 218.3
click at [641, 258] on div "Billing Next invoice [DATE] ( Reset ) Billing period Every month Discount - Ord…" at bounding box center [752, 308] width 250 height 100
click at [691, 283] on div "Next invoice [DATE] ( Reset )" at bounding box center [752, 290] width 231 height 14
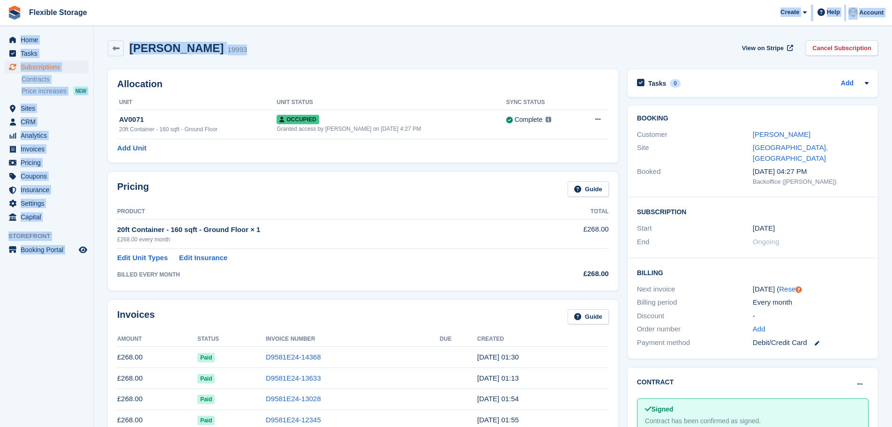
drag, startPoint x: 119, startPoint y: 19, endPoint x: 114, endPoint y: 15, distance: 6.8
click at [100, 18] on div "Flexible Storage Create Subscription Invoice Contact Deal Discount Page Help Ch…" at bounding box center [446, 375] width 892 height 750
click at [335, 24] on span "Flexible Storage Create Subscription Invoice Contact Deal Discount Page Help Ch…" at bounding box center [446, 12] width 892 height 25
drag, startPoint x: 361, startPoint y: 37, endPoint x: 81, endPoint y: 31, distance: 279.8
click at [81, 31] on div "Home Tasks Subscriptions Subscriptions Subscriptions Contracts Price increases …" at bounding box center [446, 375] width 892 height 750
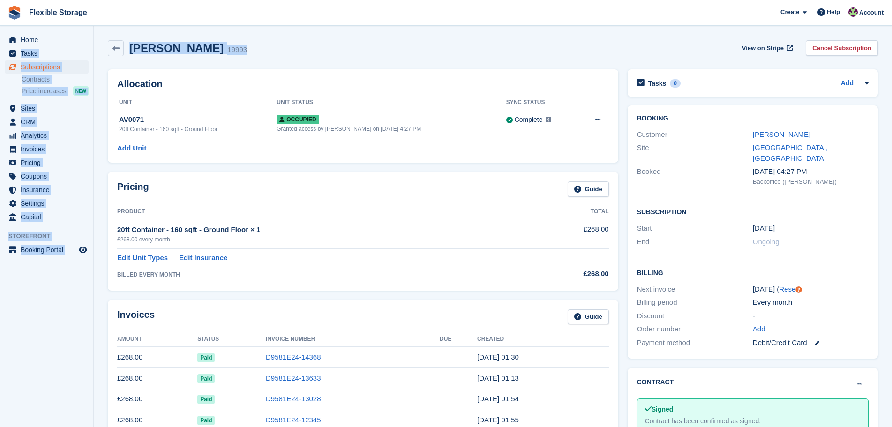
click at [287, 35] on section "Payment method updated [PERSON_NAME] 19993 View on Stripe Cancel Subscription A…" at bounding box center [493, 375] width 798 height 750
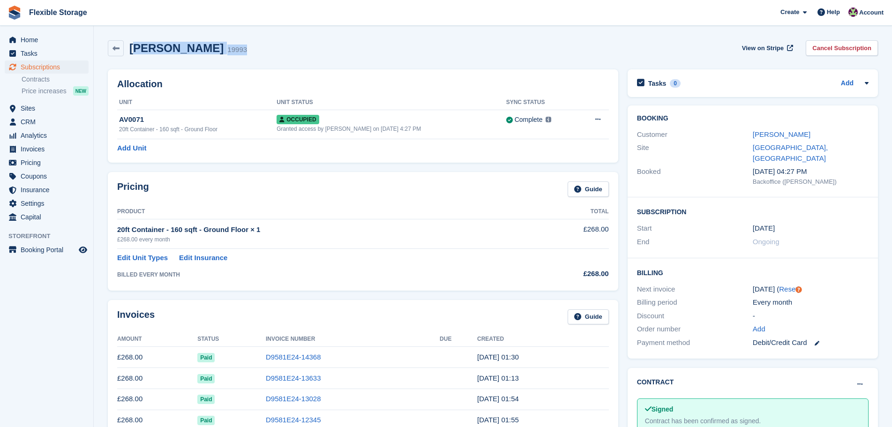
click at [134, 45] on div "[PERSON_NAME] 19993 View on Stripe Cancel Subscription" at bounding box center [493, 48] width 770 height 16
click at [323, 44] on div "[PERSON_NAME] 19993 View on Stripe Cancel Subscription" at bounding box center [493, 48] width 770 height 16
click at [52, 66] on span "Subscriptions" at bounding box center [49, 66] width 56 height 13
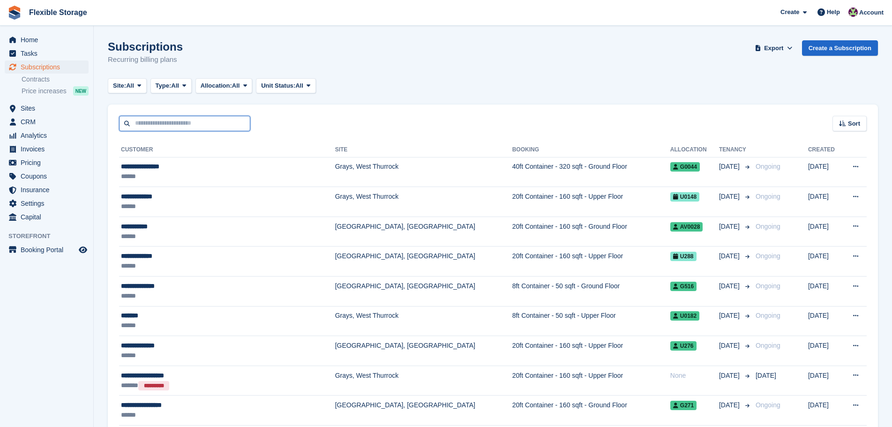
click at [209, 126] on input "text" at bounding box center [184, 123] width 131 height 15
type input "****"
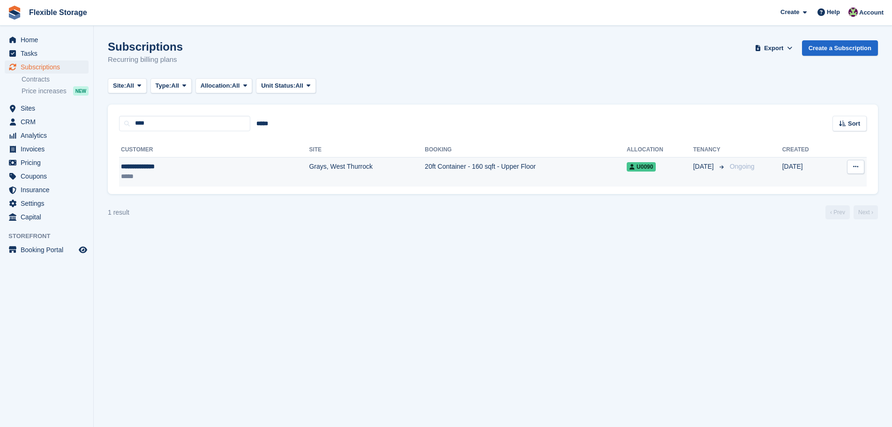
click at [309, 171] on td "Grays, West Thurrock" at bounding box center [367, 172] width 116 height 30
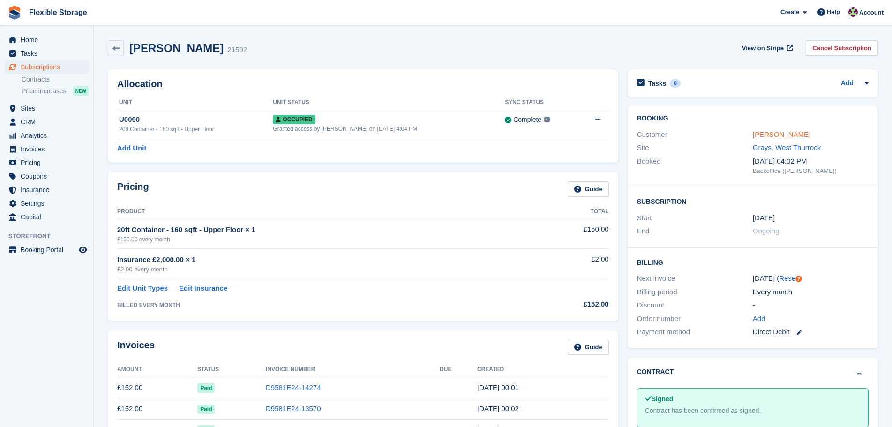
click at [784, 131] on link "[PERSON_NAME]" at bounding box center [782, 134] width 58 height 8
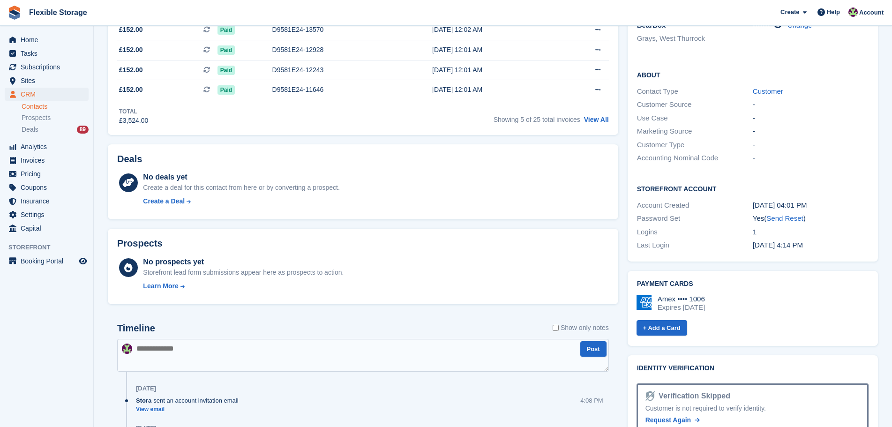
scroll to position [243, 0]
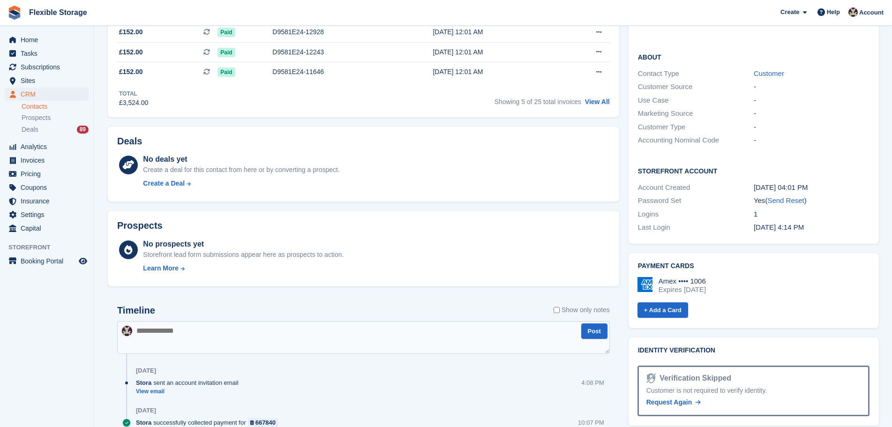
drag, startPoint x: 753, startPoint y: 279, endPoint x: 693, endPoint y: 275, distance: 60.2
click at [689, 277] on div "Amex •••• 1006 Expires [DATE]" at bounding box center [753, 285] width 232 height 17
click at [771, 280] on div "Amex •••• 1006 Expires [DATE]" at bounding box center [753, 285] width 232 height 17
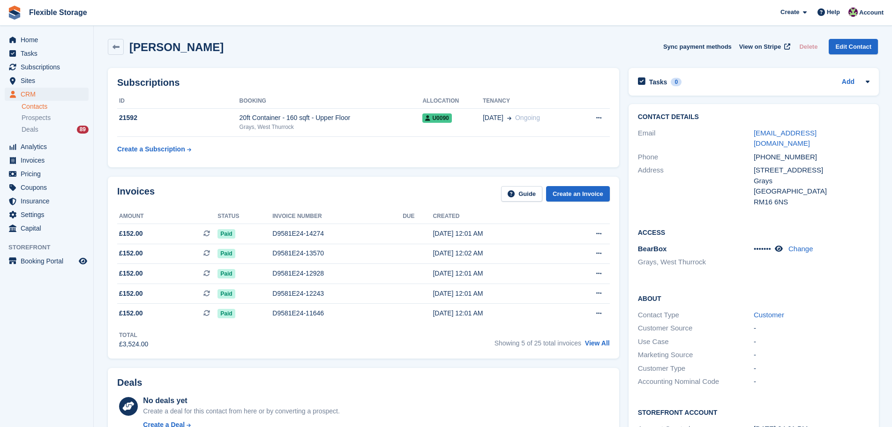
scroll to position [0, 0]
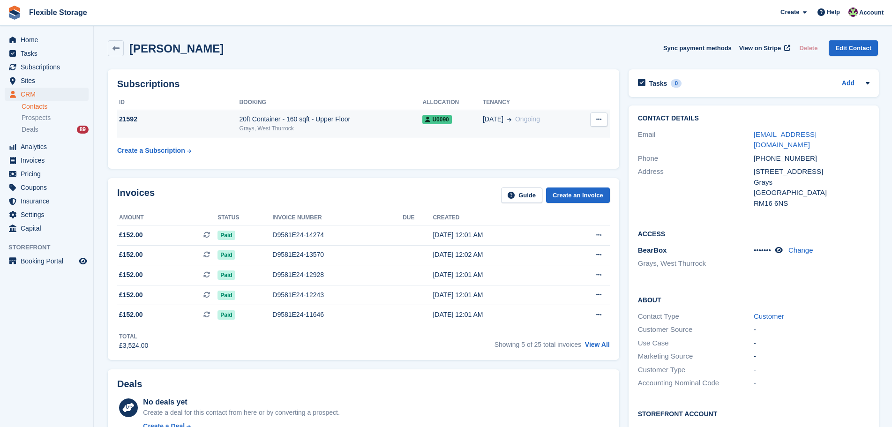
click at [370, 116] on div "20ft Container - 160 sqft - Upper Floor" at bounding box center [330, 119] width 183 height 10
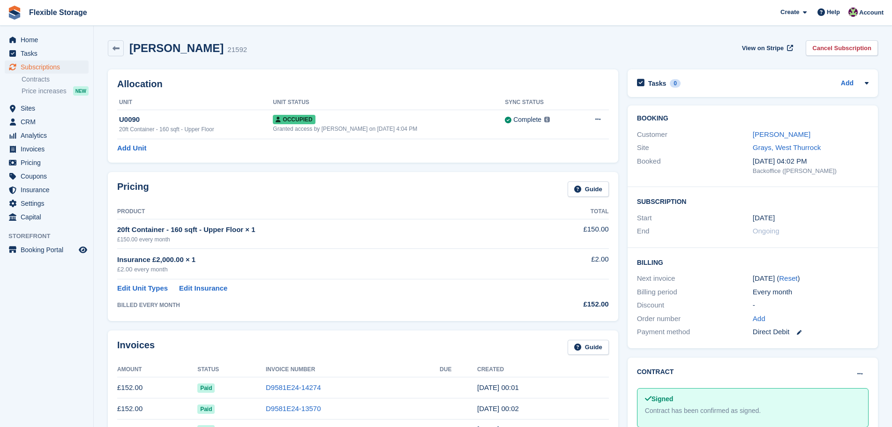
click at [800, 329] on link at bounding box center [795, 332] width 12 height 11
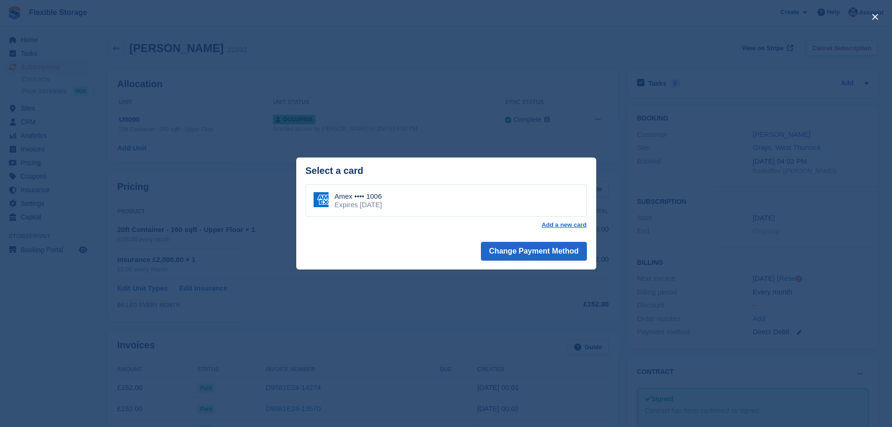
click at [478, 205] on div "Amex •••• 1006 Expires November 2028" at bounding box center [446, 200] width 281 height 33
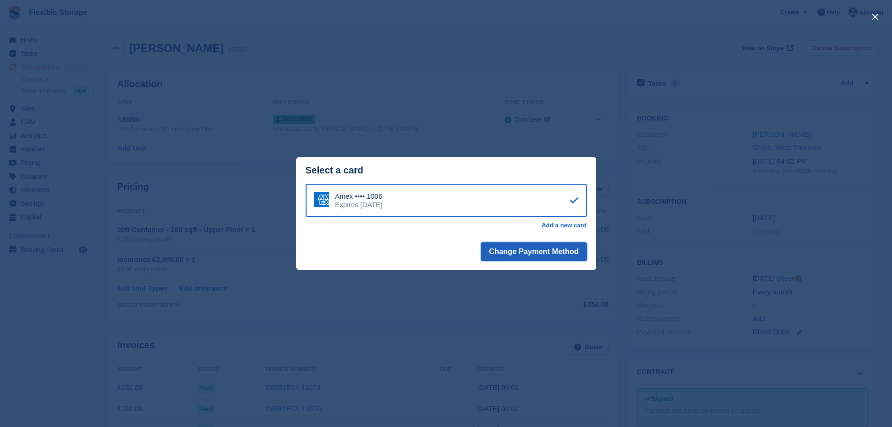
click at [495, 243] on button "Change Payment Method" at bounding box center [533, 251] width 105 height 19
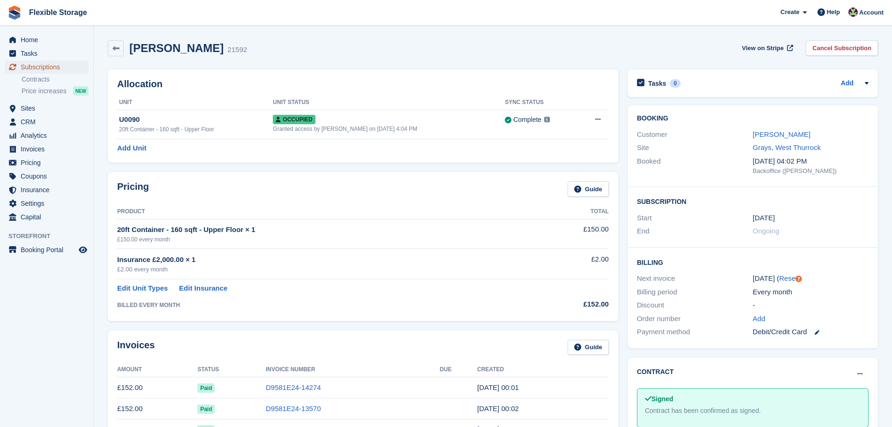
click at [44, 67] on span "Subscriptions" at bounding box center [49, 66] width 56 height 13
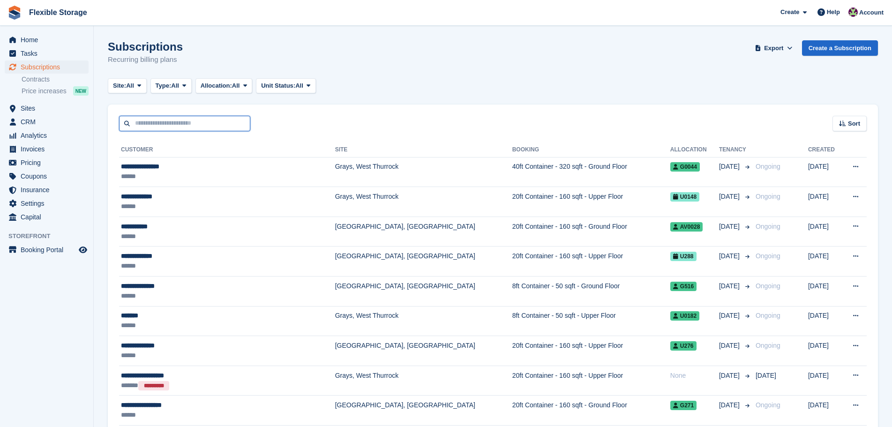
click at [217, 126] on input "text" at bounding box center [184, 123] width 131 height 15
type input "****"
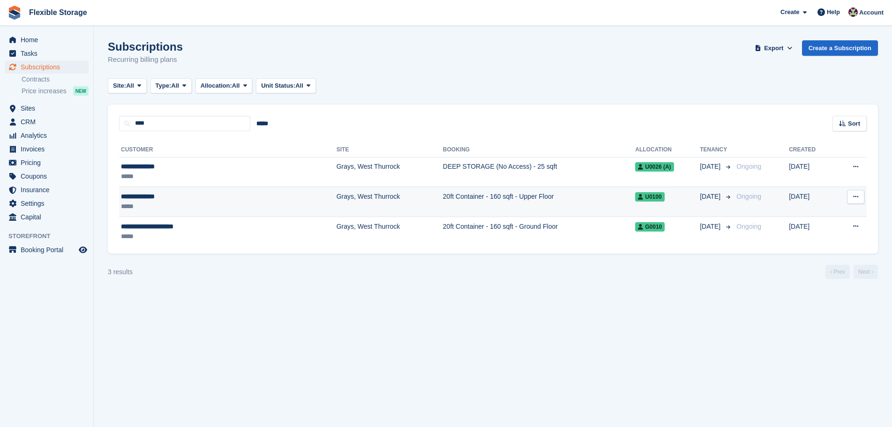
click at [241, 187] on td "**********" at bounding box center [227, 202] width 217 height 30
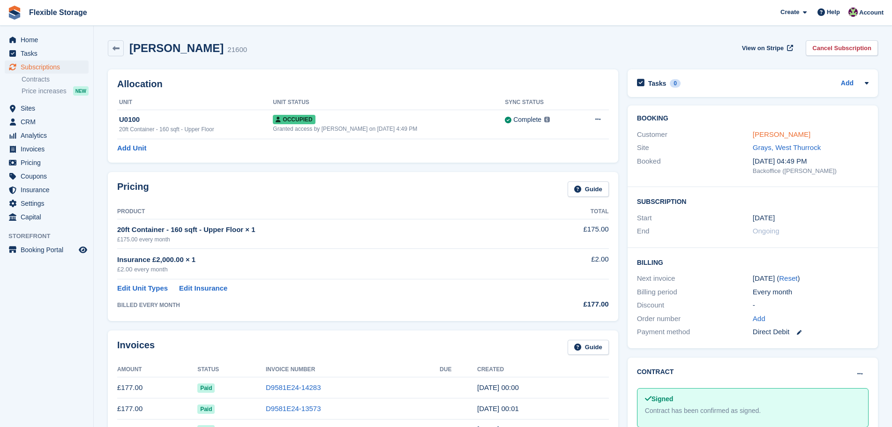
click at [765, 137] on link "[PERSON_NAME]" at bounding box center [782, 134] width 58 height 8
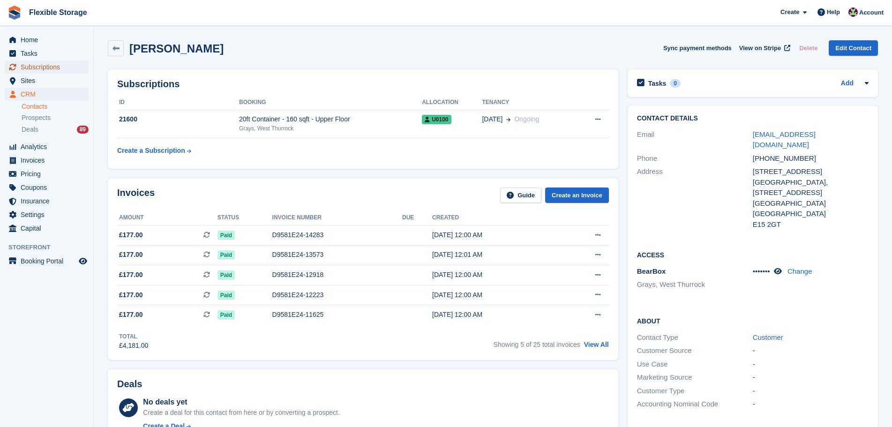
click at [48, 68] on span "Subscriptions" at bounding box center [49, 66] width 56 height 13
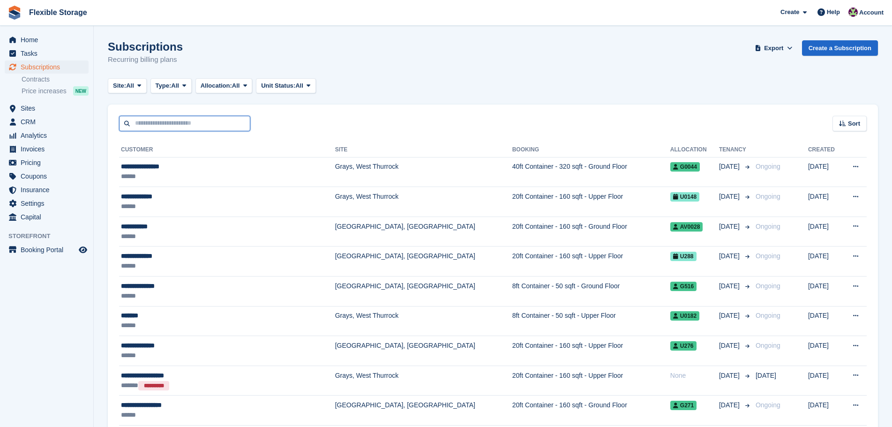
click at [190, 119] on input "text" at bounding box center [184, 123] width 131 height 15
type input "******"
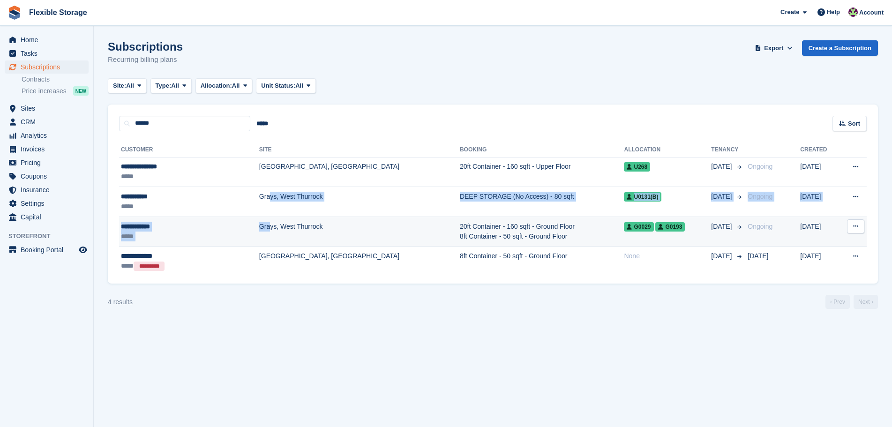
drag, startPoint x: 228, startPoint y: 196, endPoint x: 226, endPoint y: 235, distance: 38.5
click at [226, 235] on tbody "**********" at bounding box center [492, 216] width 747 height 119
click at [259, 233] on td "Grays, West Thurrock" at bounding box center [359, 231] width 201 height 30
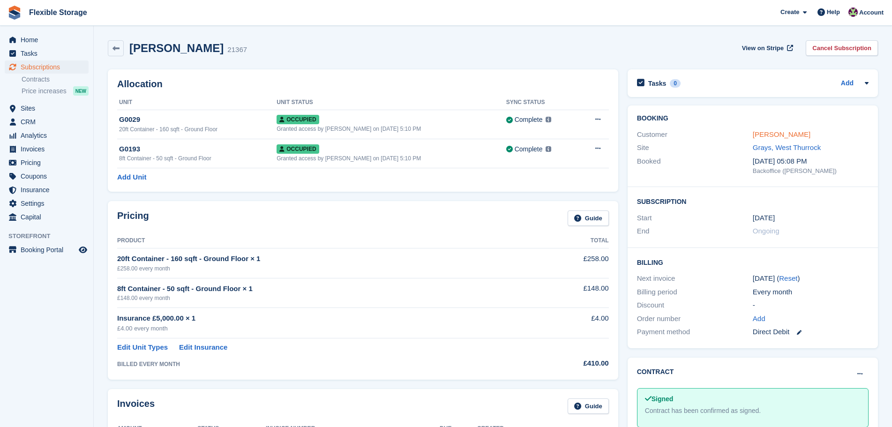
click at [780, 133] on link "Samuel Alomo" at bounding box center [782, 134] width 58 height 8
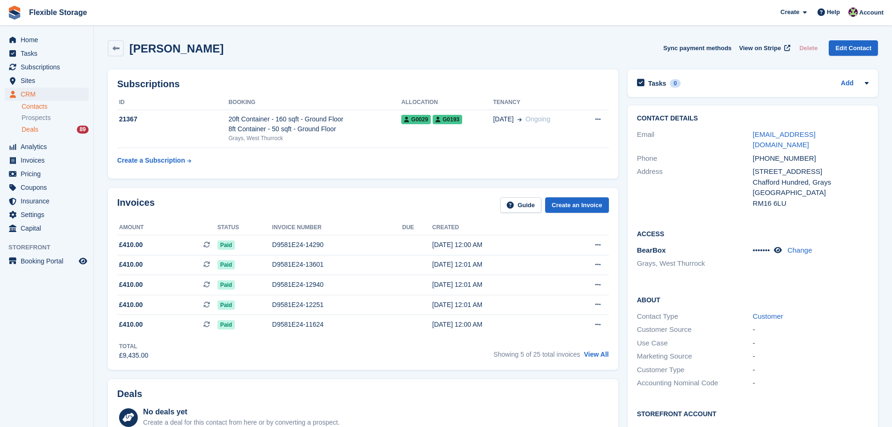
click at [39, 132] on div "Deals 89" at bounding box center [55, 129] width 67 height 9
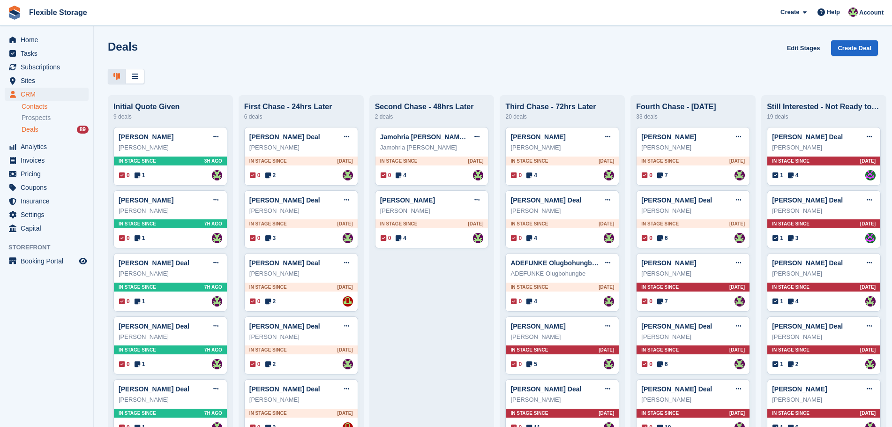
click at [50, 107] on link "Contacts" at bounding box center [55, 106] width 67 height 9
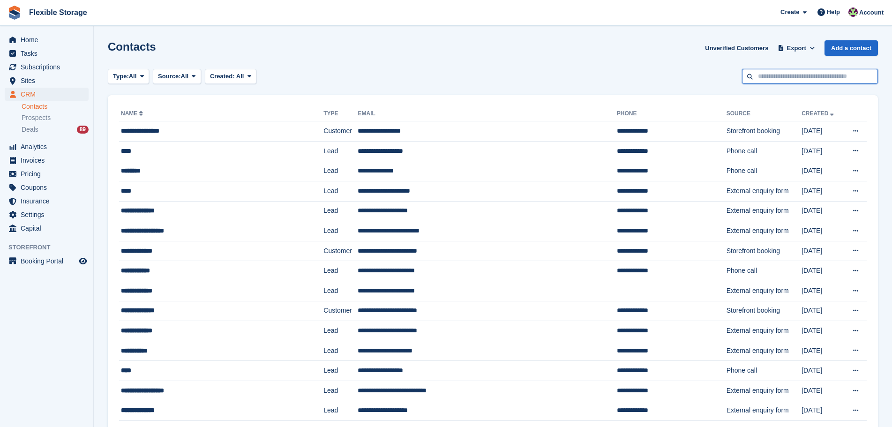
click at [787, 79] on input "text" at bounding box center [810, 76] width 136 height 15
type input "******"
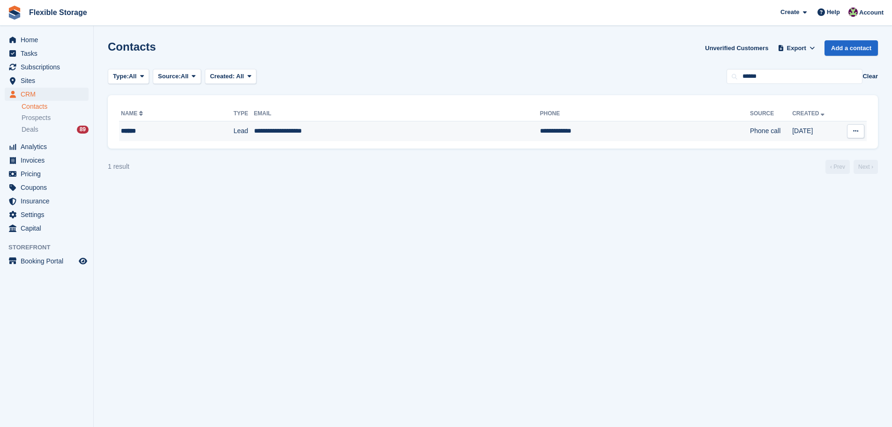
click at [380, 128] on td "**********" at bounding box center [397, 131] width 286 height 20
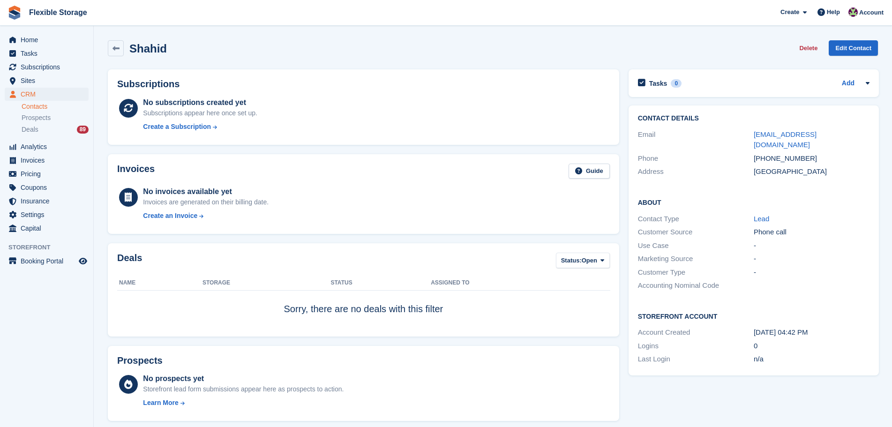
scroll to position [281, 0]
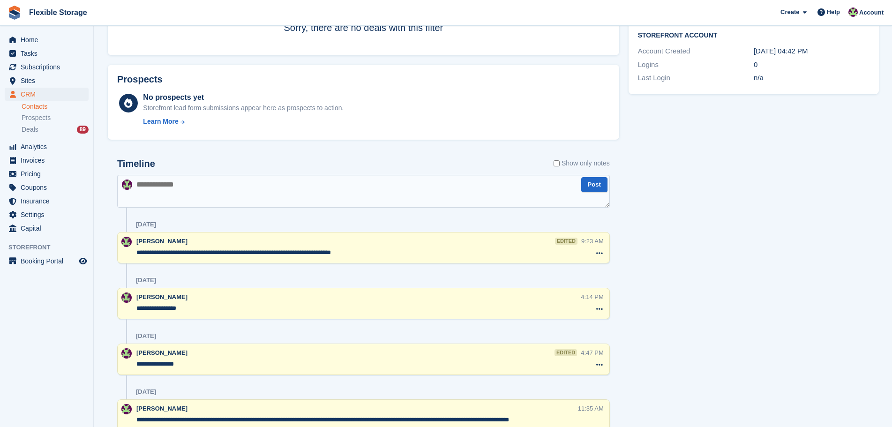
click at [321, 191] on textarea at bounding box center [363, 191] width 493 height 33
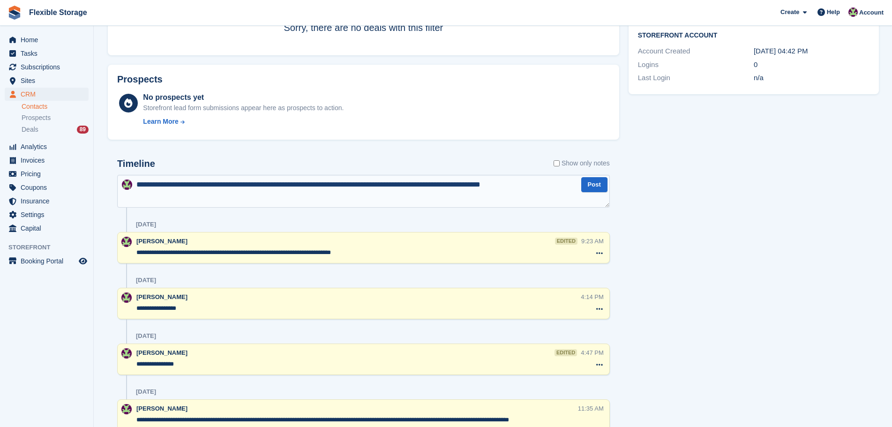
type textarea "**********"
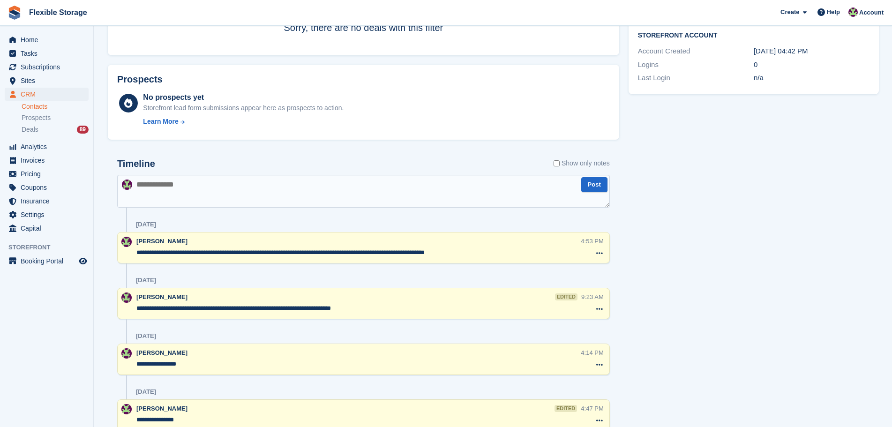
drag, startPoint x: 464, startPoint y: 256, endPoint x: 431, endPoint y: 254, distance: 33.8
click at [431, 254] on textarea "**********" at bounding box center [358, 252] width 444 height 9
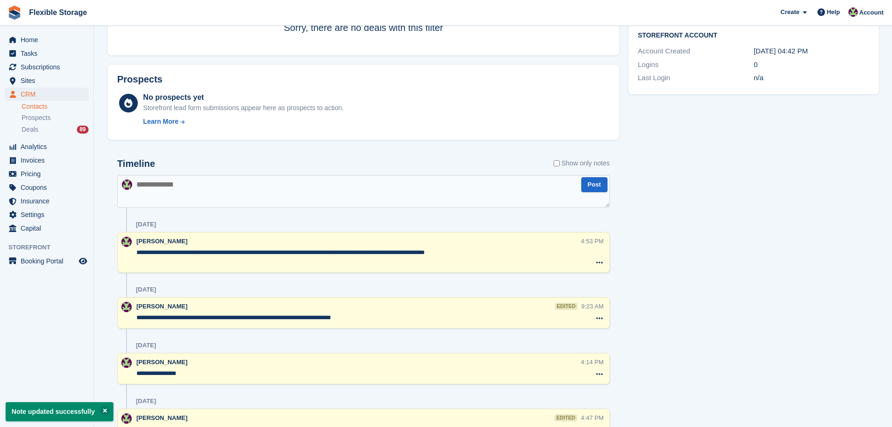
type textarea "**********"
click at [704, 253] on div "Tasks 0 Add No tasks related to [PERSON_NAME] Contact Details Email [EMAIL_ADDR…" at bounding box center [754, 246] width 260 height 925
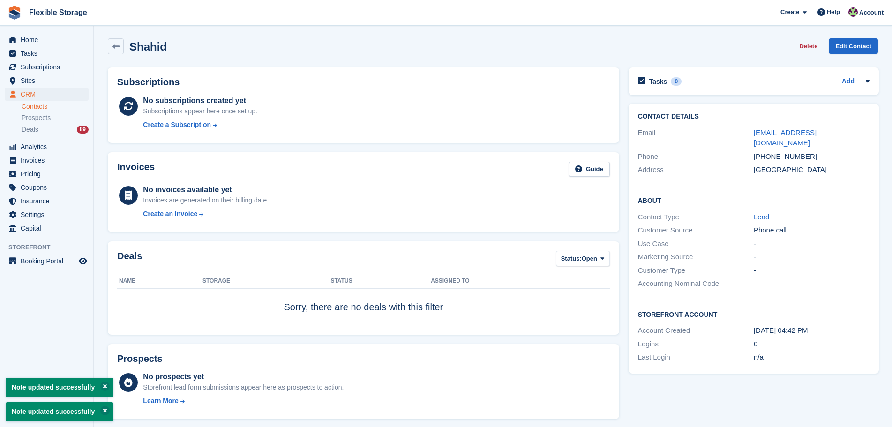
scroll to position [0, 0]
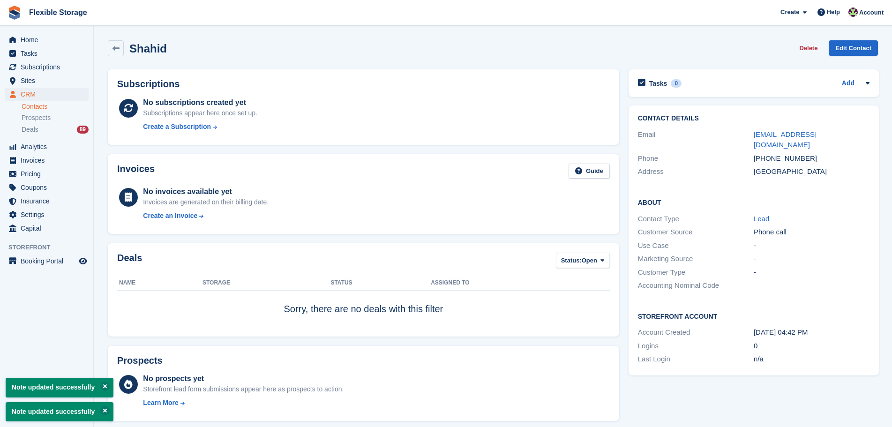
click at [345, 322] on td "Sorry, there are no deals with this filter" at bounding box center [363, 308] width 493 height 37
click at [49, 125] on div "Deals 89" at bounding box center [55, 129] width 67 height 9
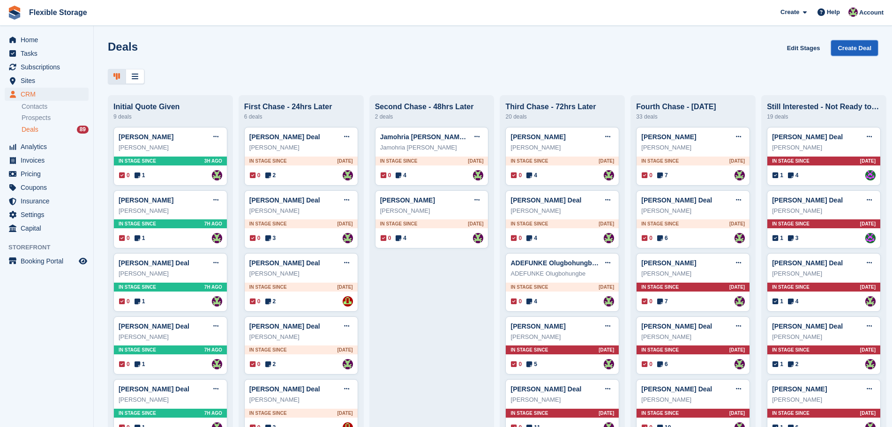
click at [845, 51] on link "Create Deal" at bounding box center [854, 47] width 47 height 15
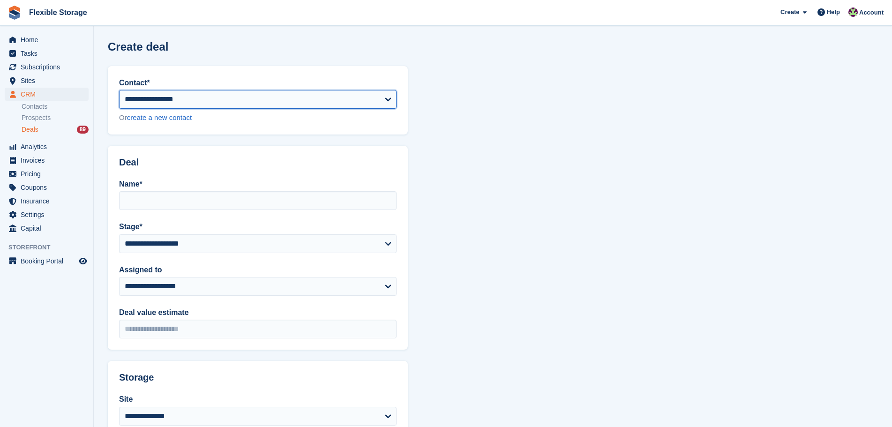
click at [265, 96] on select "**********" at bounding box center [257, 99] width 277 height 19
select select "******"
click at [119, 90] on select "**********" at bounding box center [257, 99] width 277 height 19
type input "**********"
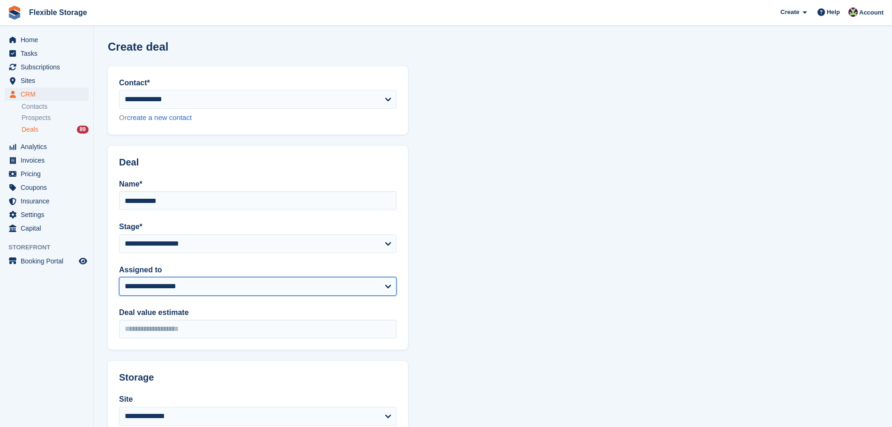
drag, startPoint x: 239, startPoint y: 285, endPoint x: 235, endPoint y: 295, distance: 10.1
click at [239, 285] on select "**********" at bounding box center [257, 286] width 277 height 19
select select "***"
click at [119, 277] on select "**********" at bounding box center [257, 286] width 277 height 19
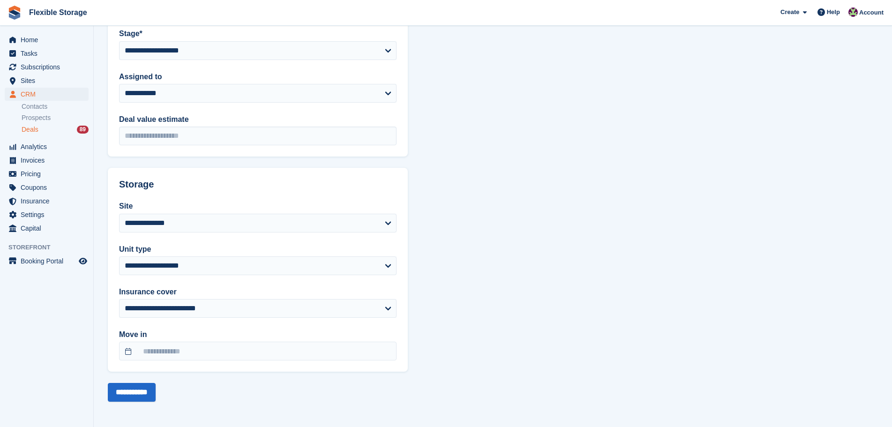
click at [179, 233] on div "**********" at bounding box center [258, 280] width 300 height 182
click at [180, 229] on select "**********" at bounding box center [257, 223] width 277 height 19
select select "***"
click at [119, 214] on select "**********" at bounding box center [257, 223] width 277 height 19
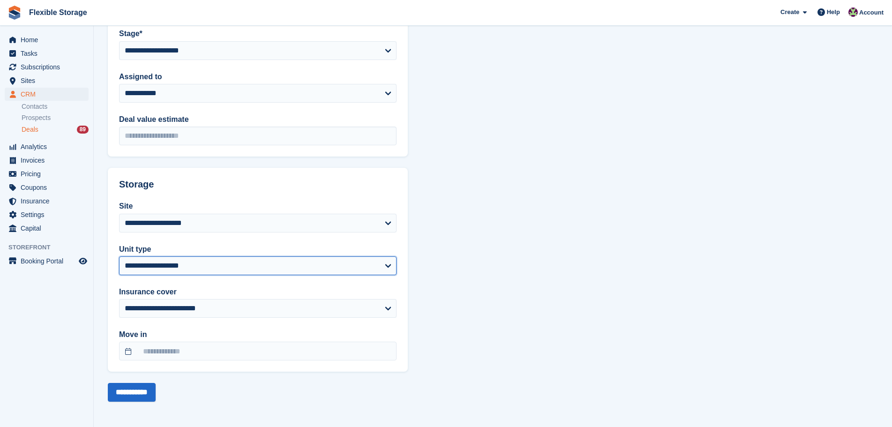
click at [174, 265] on select "**********" at bounding box center [257, 265] width 277 height 19
select select "****"
click at [119, 256] on select "**********" at bounding box center [257, 265] width 277 height 19
click at [140, 387] on input "**********" at bounding box center [132, 392] width 48 height 19
